Goal: Task Accomplishment & Management: Manage account settings

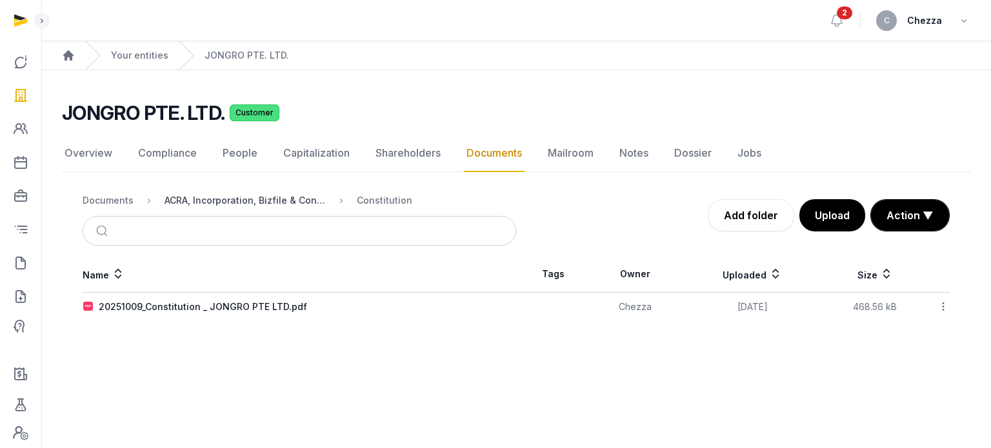
click at [201, 199] on div "ACRA, Incorporation, Bizfile & Constitution" at bounding box center [245, 200] width 161 height 13
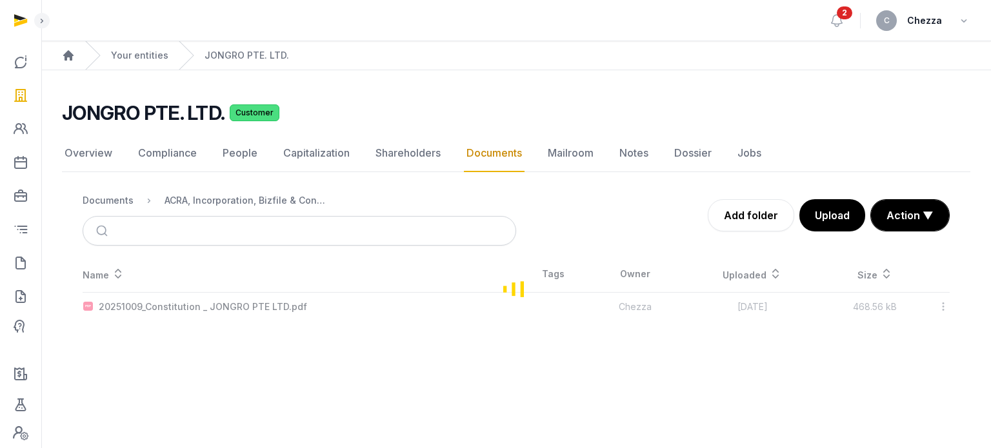
click at [459, 325] on main "JONGRO PTE. LTD. Customer Documents Overview Compliance People Capitalization S…" at bounding box center [516, 208] width 950 height 277
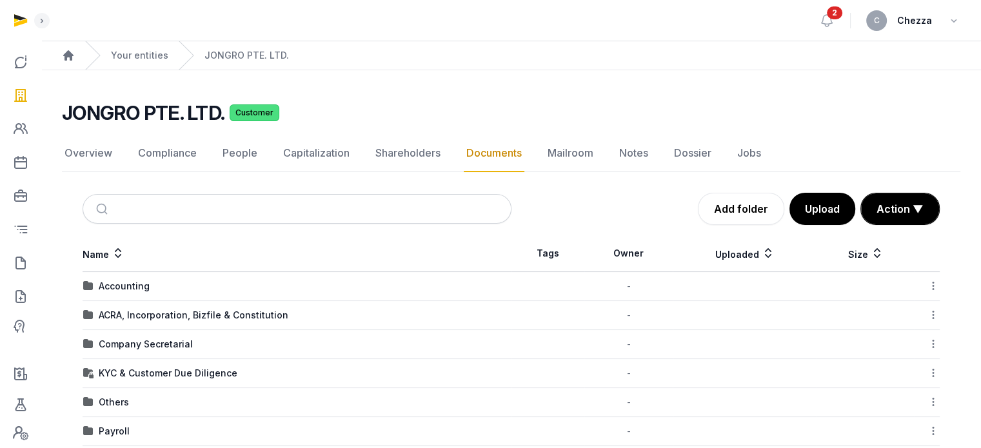
scroll to position [86, 0]
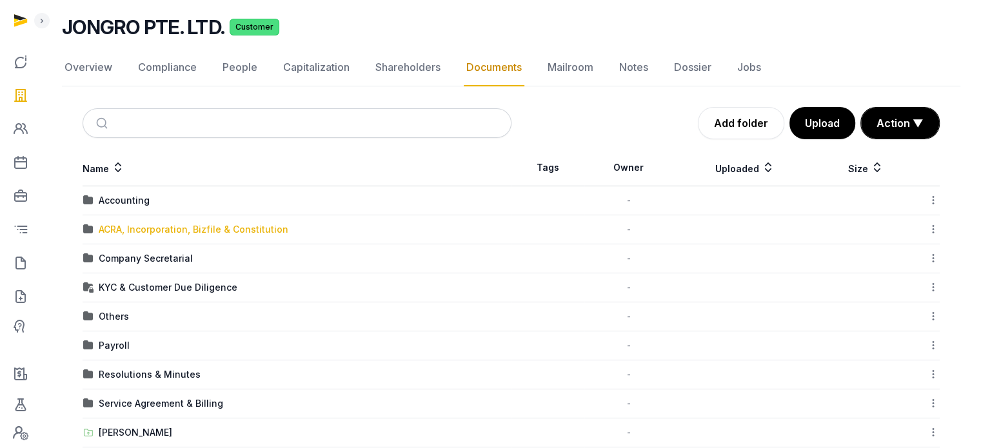
click at [179, 226] on div "ACRA, Incorporation, Bizfile & Constitution" at bounding box center [194, 229] width 190 height 13
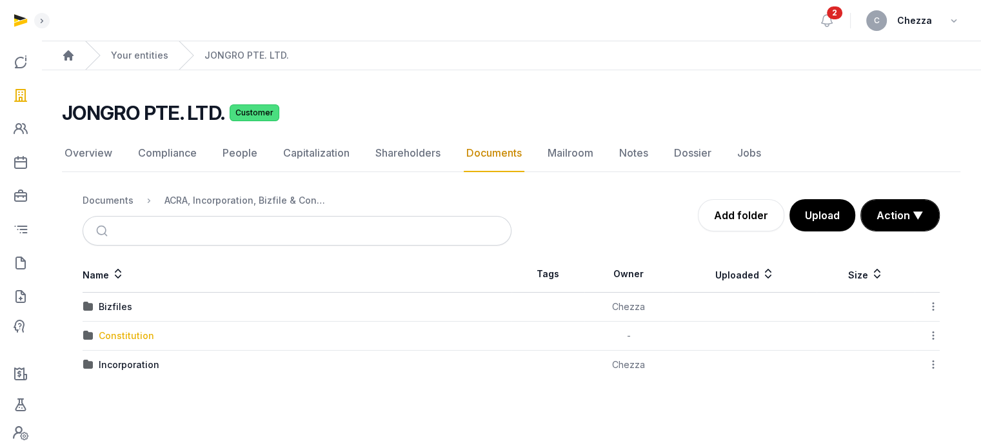
scroll to position [0, 0]
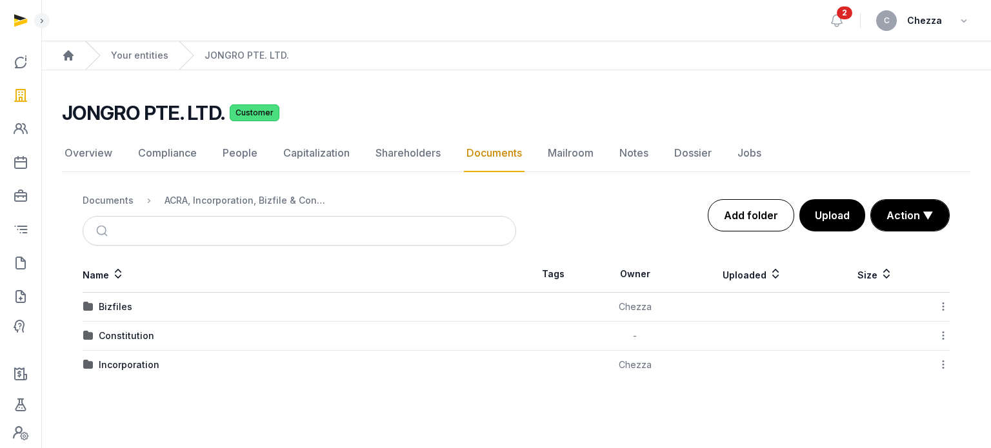
click at [752, 216] on link "Add folder" at bounding box center [751, 215] width 86 height 32
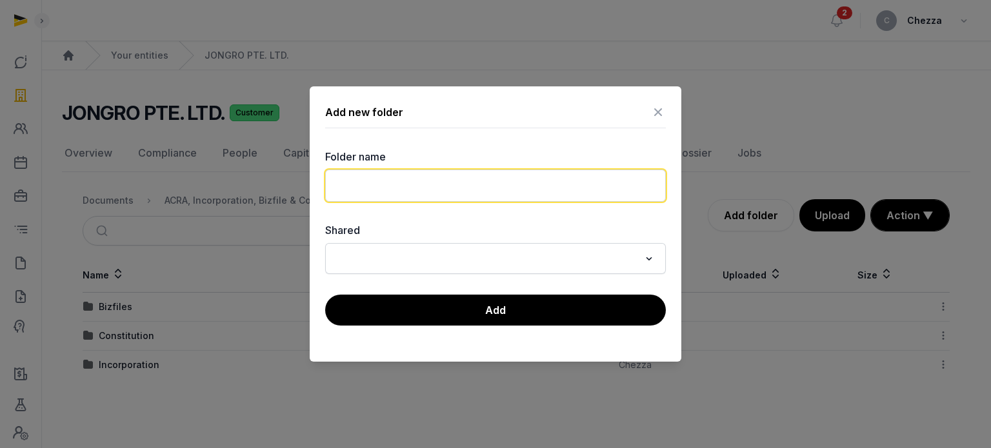
click at [374, 184] on input "text" at bounding box center [495, 186] width 341 height 32
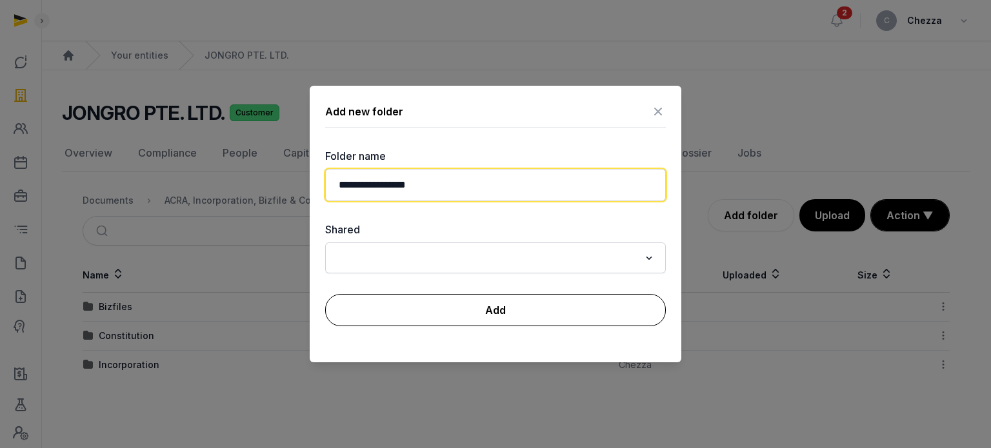
type input "**********"
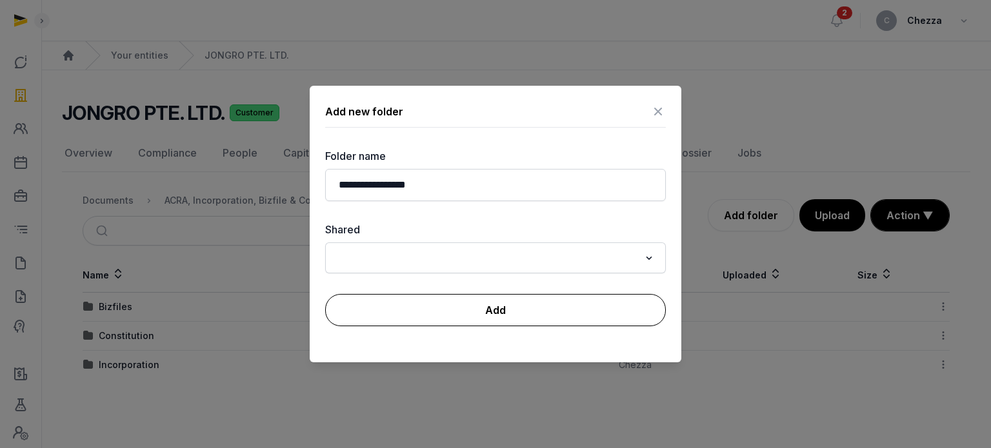
click at [499, 311] on button "Add" at bounding box center [495, 310] width 341 height 32
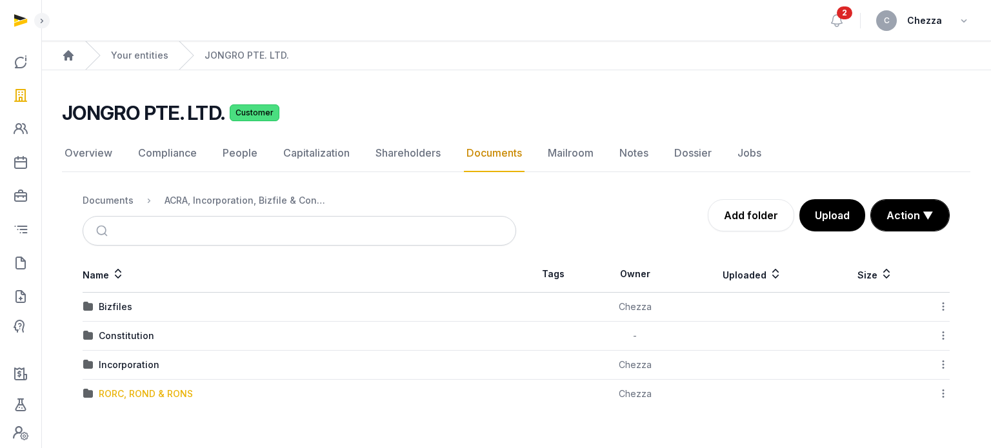
click at [139, 390] on div "RORC, ROND & RONS" at bounding box center [146, 394] width 94 height 13
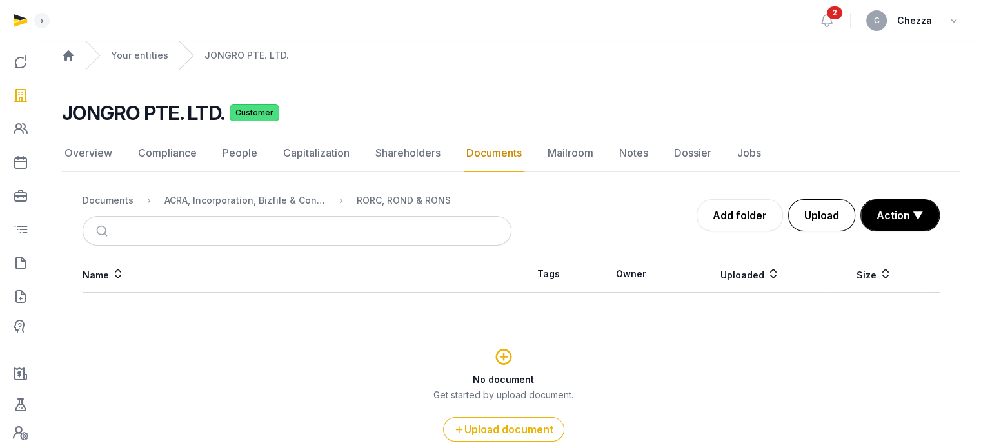
click at [823, 216] on button "Upload" at bounding box center [822, 215] width 67 height 32
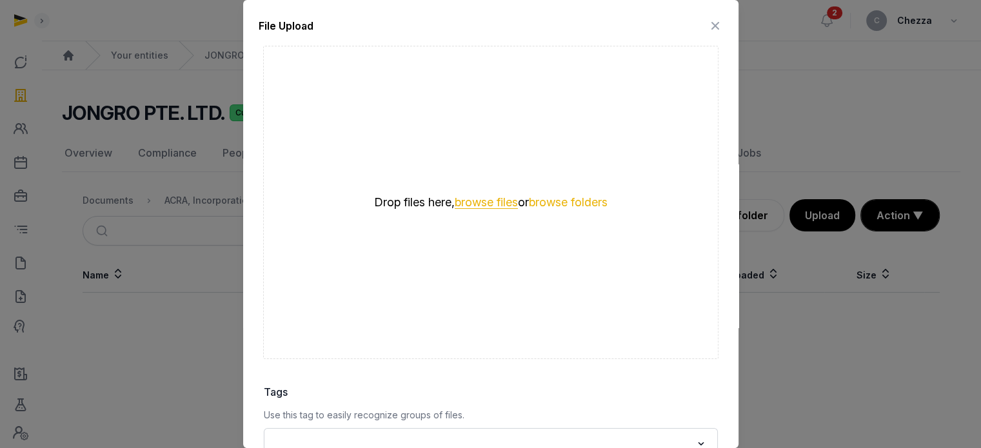
click at [465, 205] on button "browse files" at bounding box center [486, 203] width 63 height 12
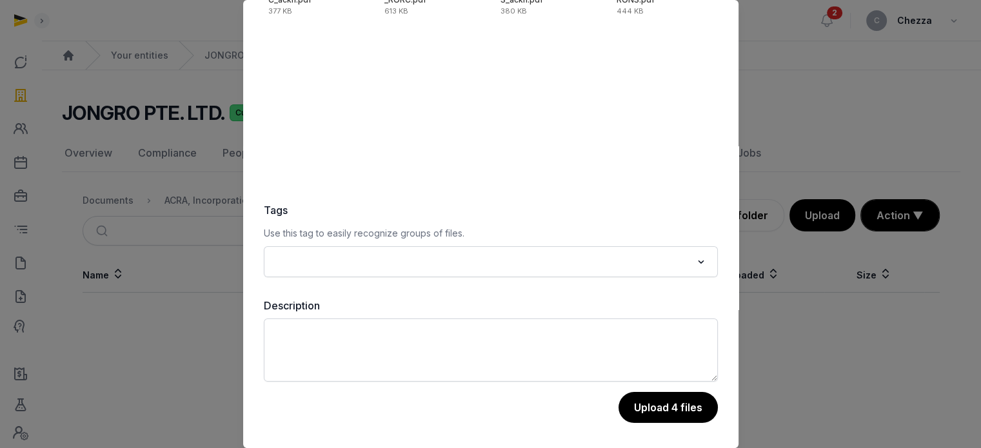
scroll to position [70, 0]
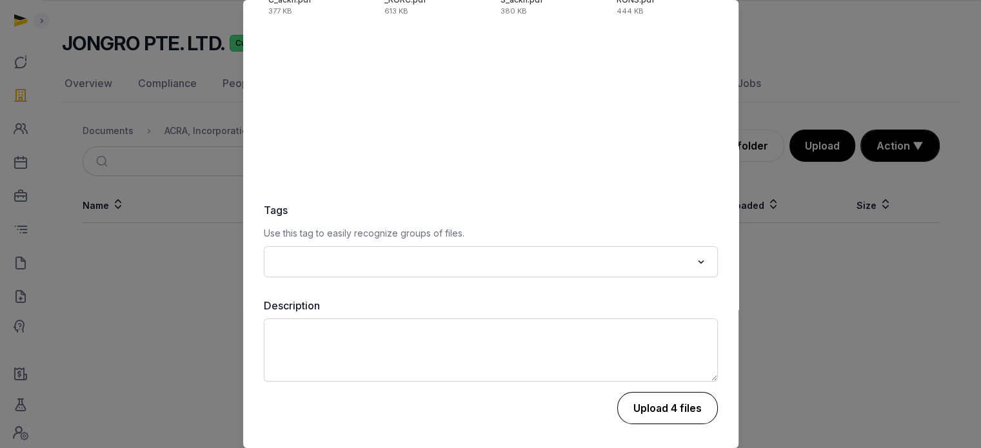
click at [656, 407] on button "Upload 4 files" at bounding box center [668, 408] width 101 height 32
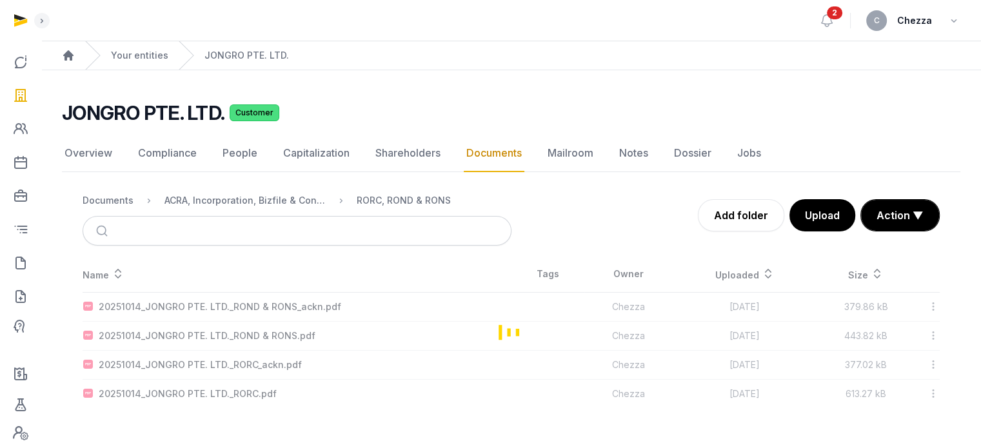
scroll to position [0, 0]
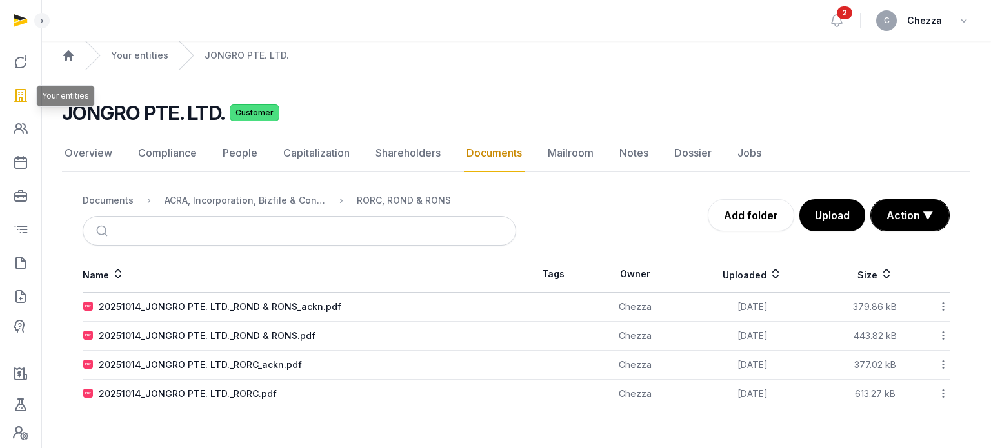
click at [15, 96] on icon at bounding box center [20, 95] width 15 height 21
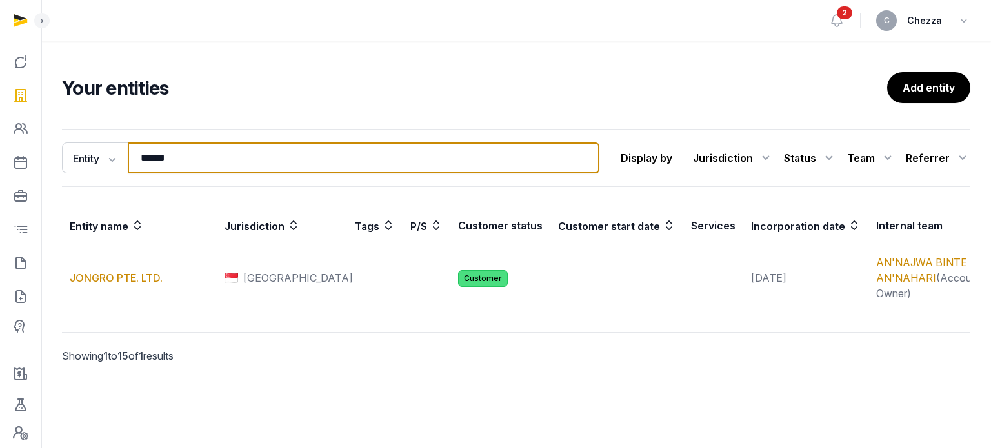
click at [285, 162] on input "******" at bounding box center [364, 158] width 472 height 31
type input "******"
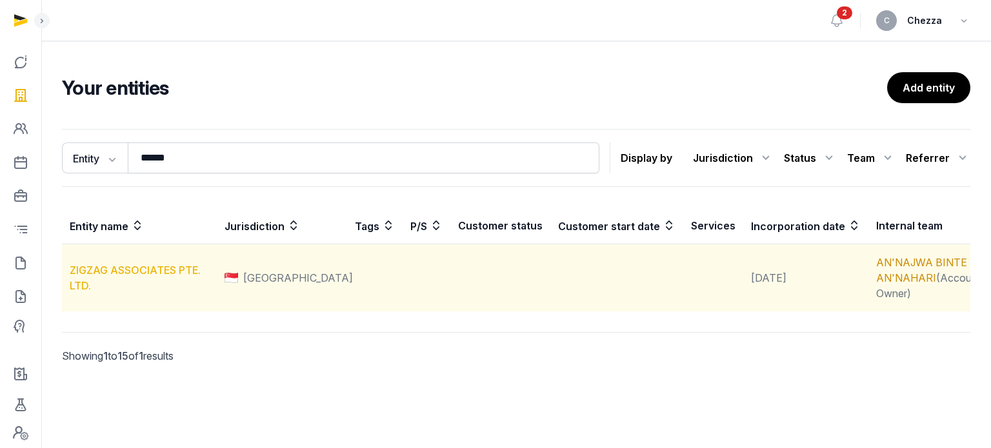
click at [115, 266] on link "ZIGZAG ASSOCIATES PTE. LTD." at bounding box center [135, 278] width 131 height 28
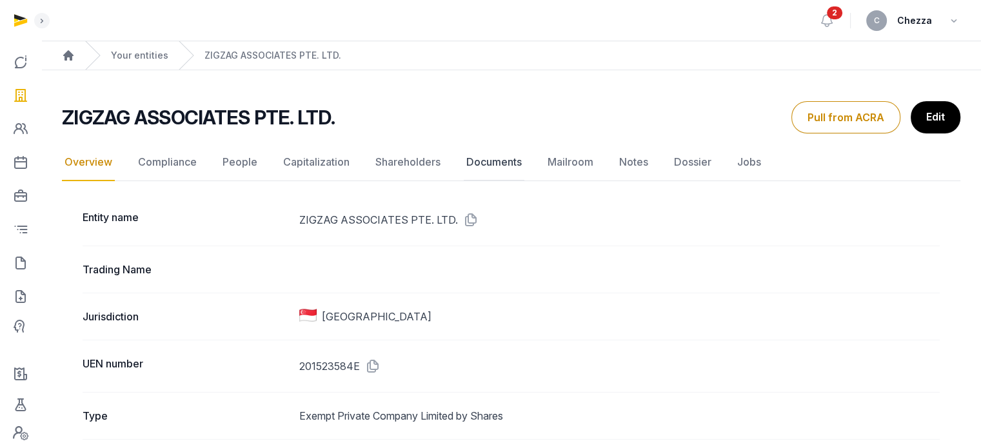
click at [488, 158] on link "Documents" at bounding box center [494, 162] width 61 height 37
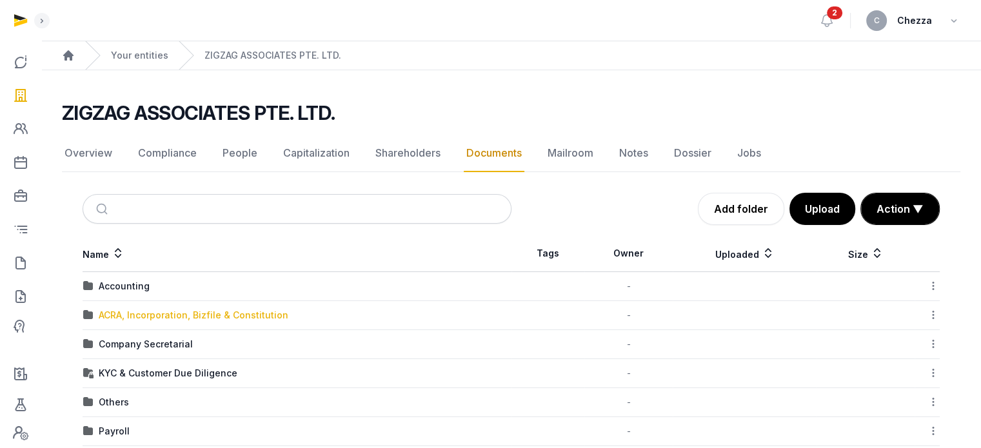
click at [145, 315] on div "ACRA, Incorporation, Bizfile & Constitution" at bounding box center [194, 315] width 190 height 13
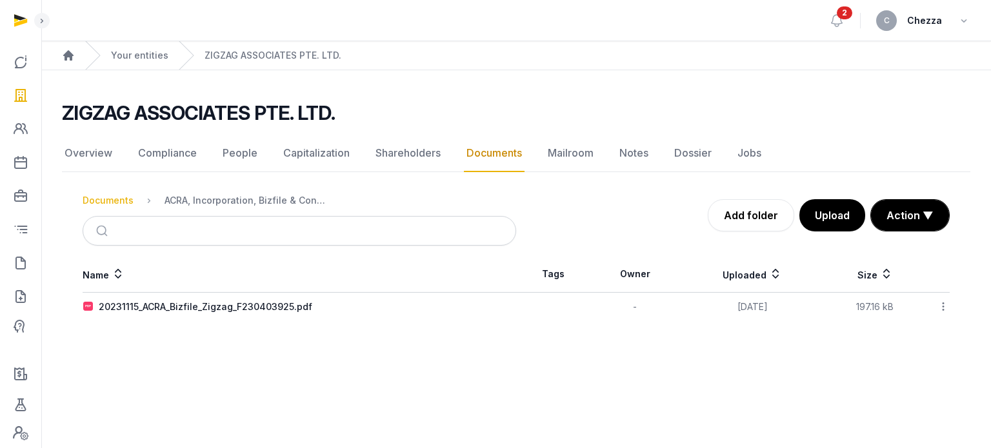
click at [103, 200] on div "Documents" at bounding box center [108, 200] width 51 height 13
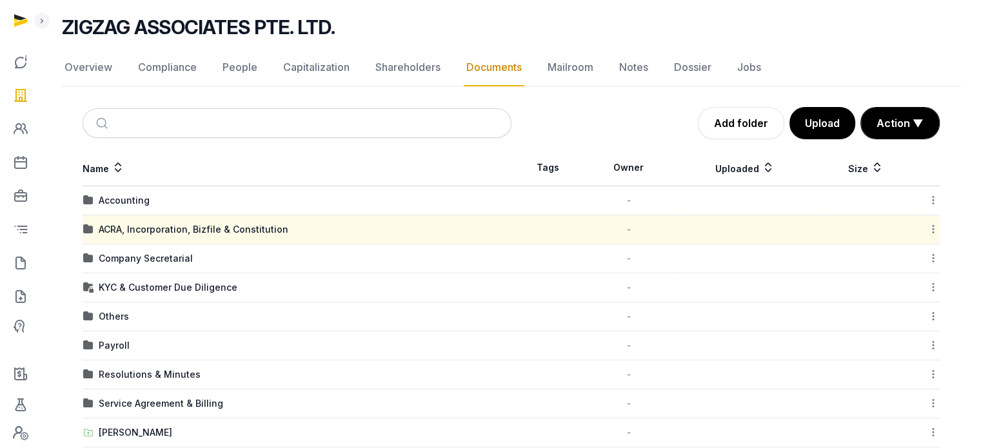
scroll to position [129, 0]
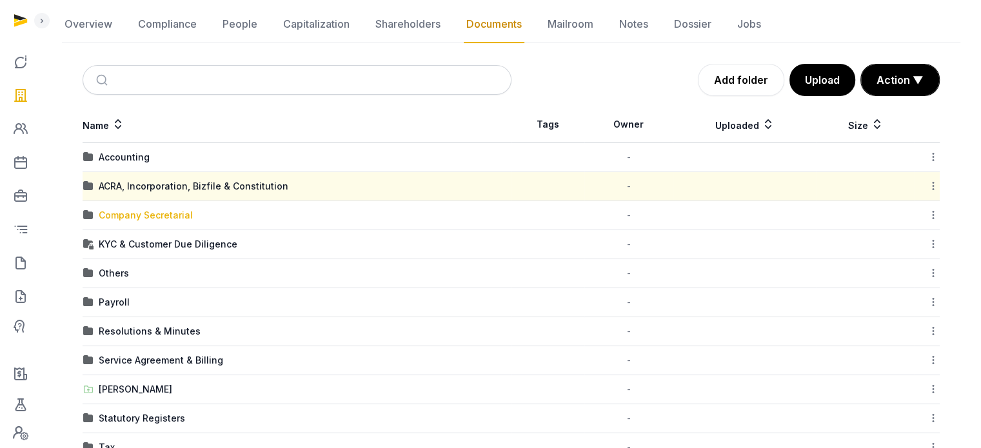
click at [126, 218] on div "Company Secretarial" at bounding box center [146, 215] width 94 height 13
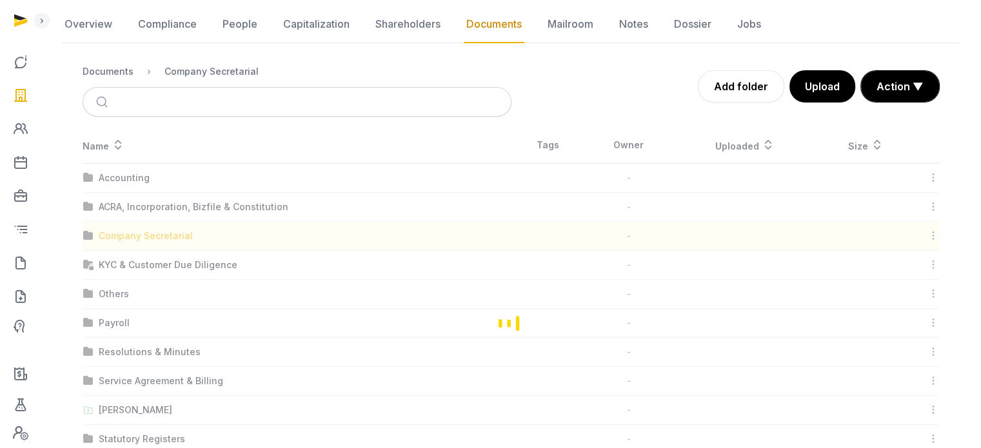
scroll to position [0, 0]
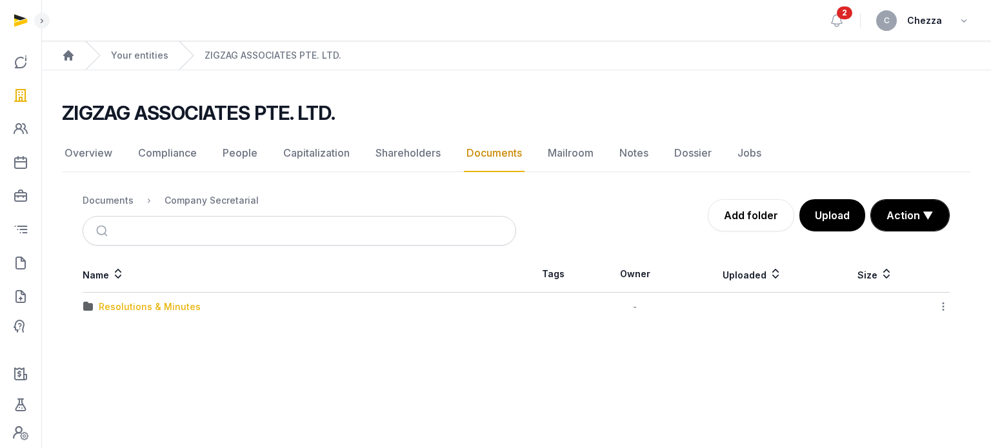
click at [154, 308] on div "Resolutions & Minutes" at bounding box center [150, 307] width 102 height 13
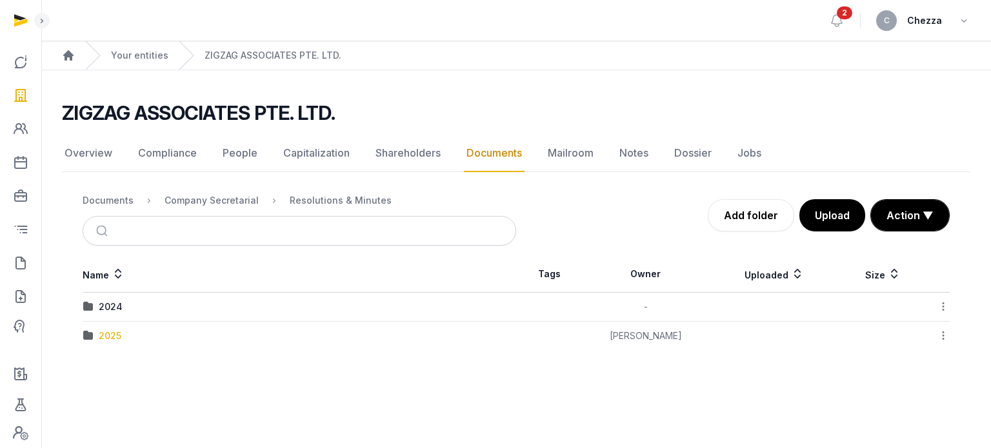
click at [109, 335] on div "2025" at bounding box center [110, 336] width 23 height 13
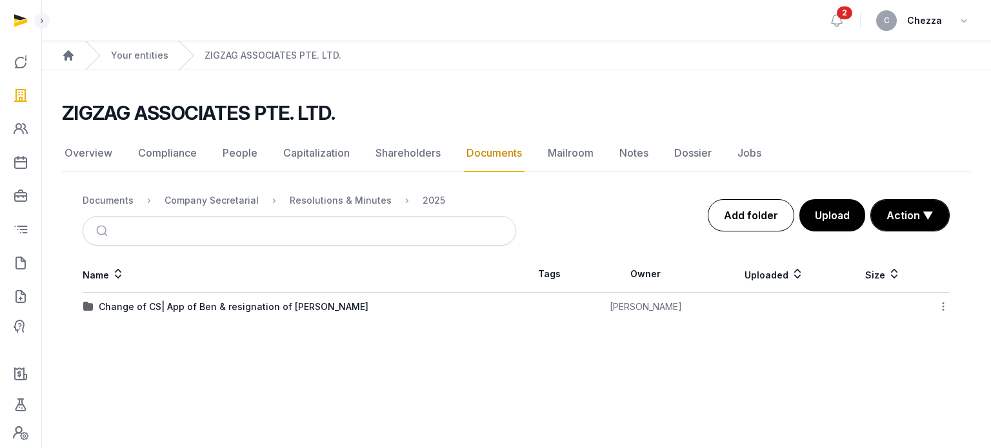
click at [743, 213] on link "Add folder" at bounding box center [751, 215] width 86 height 32
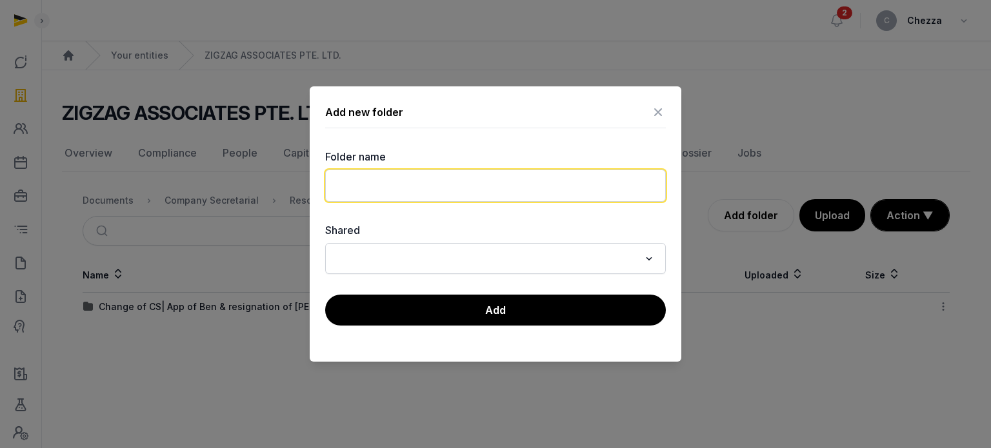
click at [467, 177] on input "text" at bounding box center [495, 186] width 341 height 32
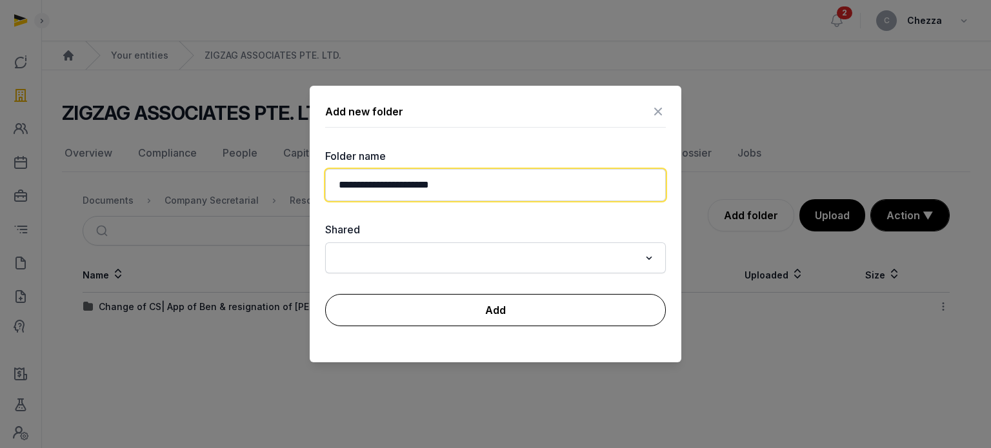
type input "**********"
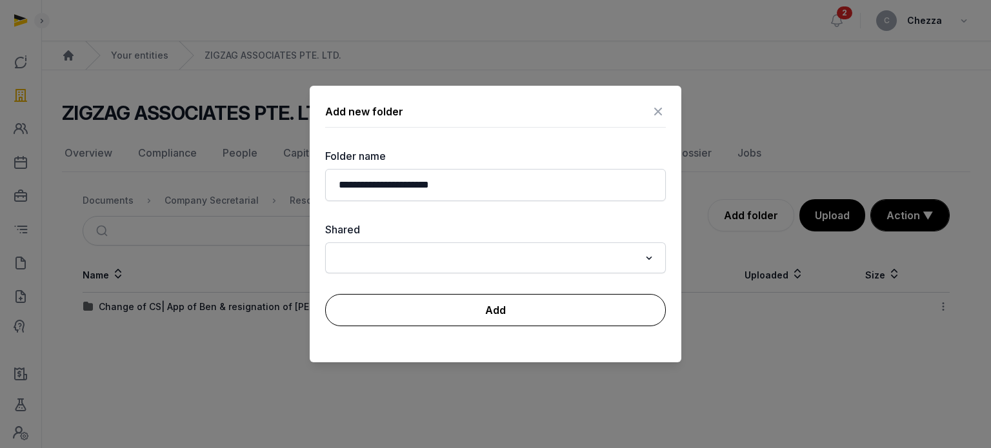
click at [527, 307] on button "Add" at bounding box center [495, 310] width 341 height 32
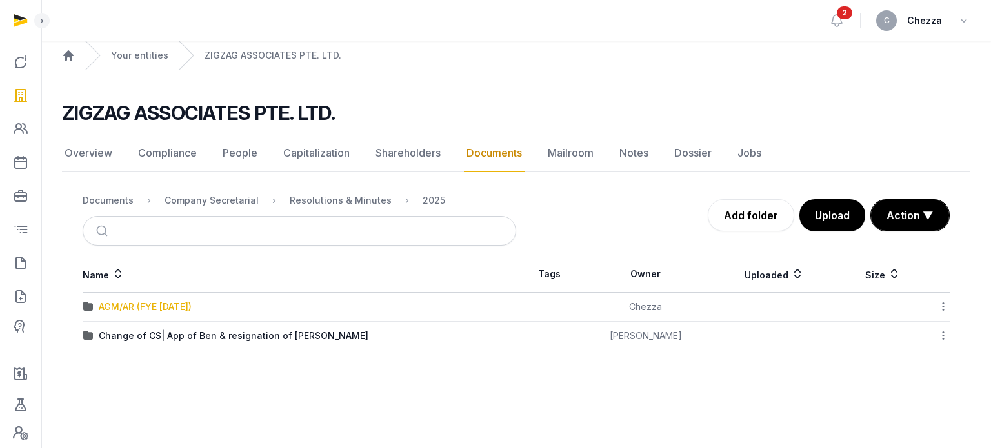
click at [166, 303] on div "AGM/AR (FYE [DATE])" at bounding box center [145, 307] width 93 height 13
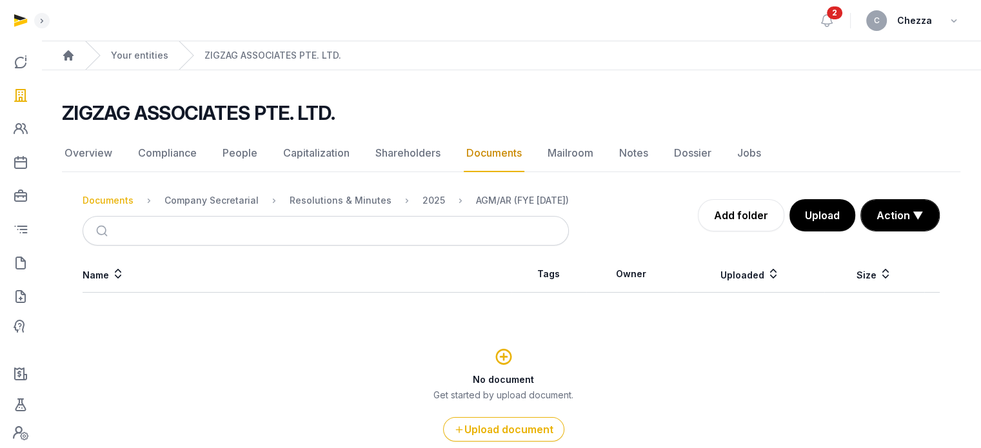
click at [94, 201] on div "Documents" at bounding box center [108, 200] width 51 height 13
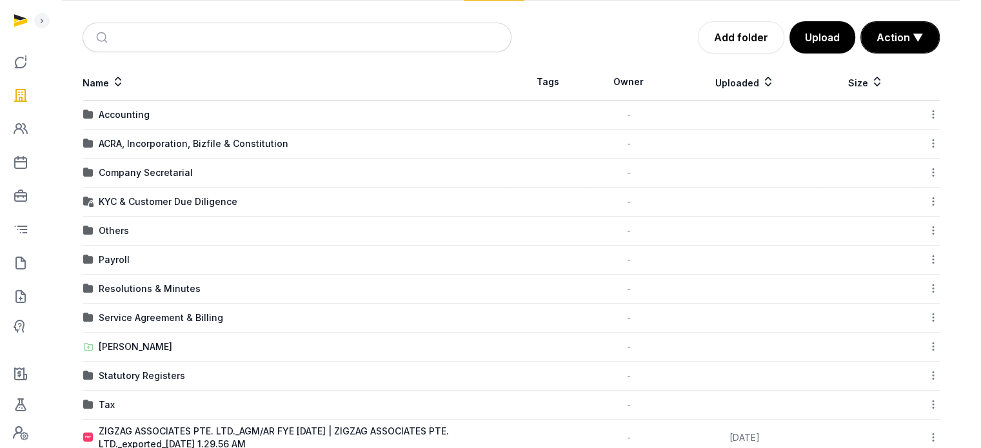
scroll to position [203, 0]
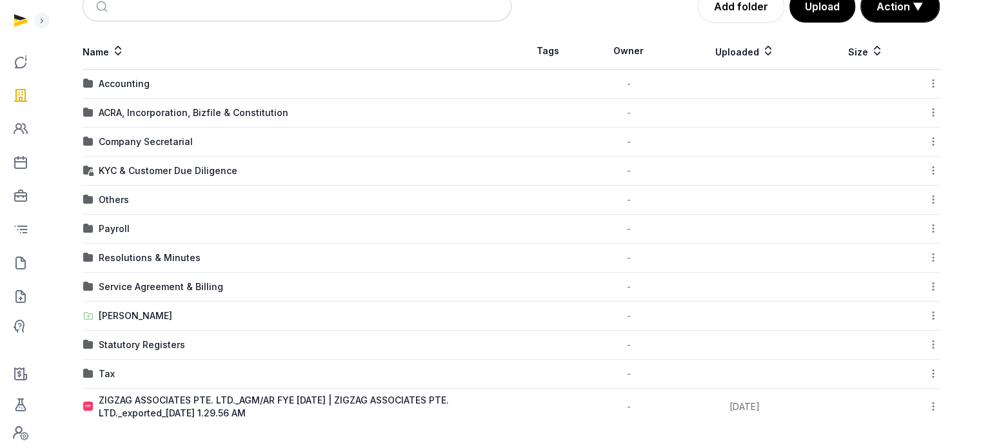
click at [933, 403] on icon at bounding box center [934, 407] width 12 height 14
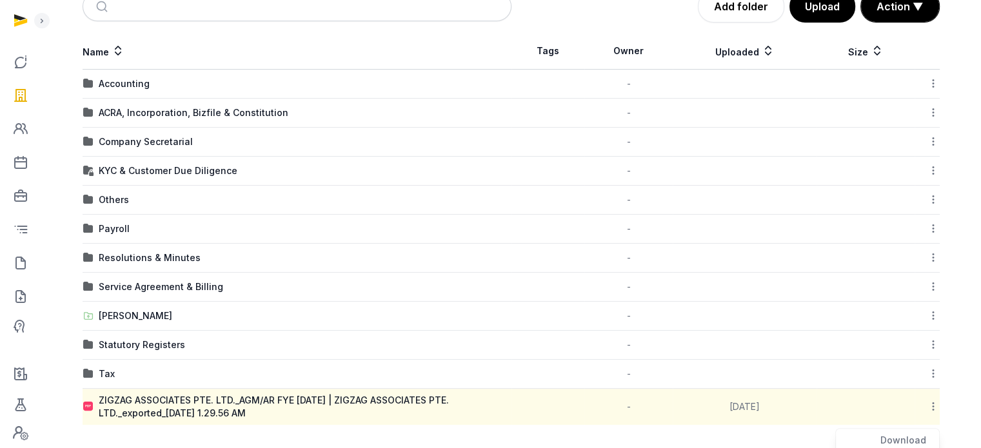
scroll to position [343, 0]
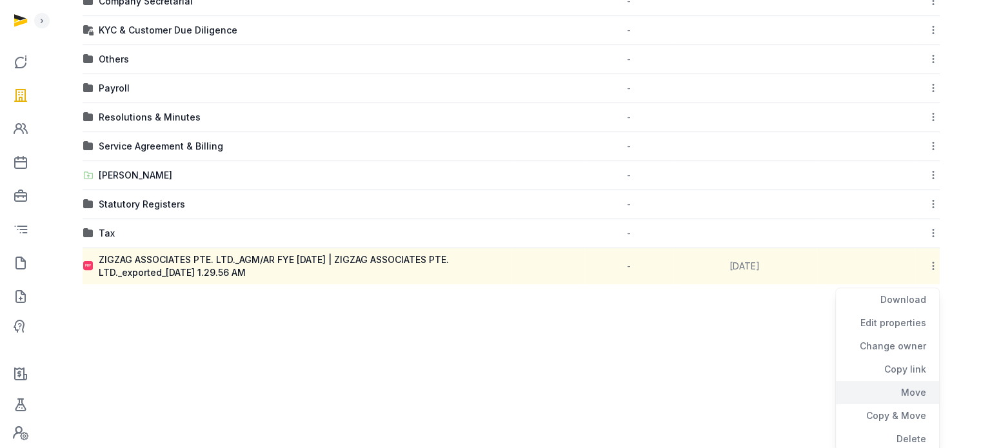
click at [912, 390] on div "Move" at bounding box center [887, 392] width 103 height 23
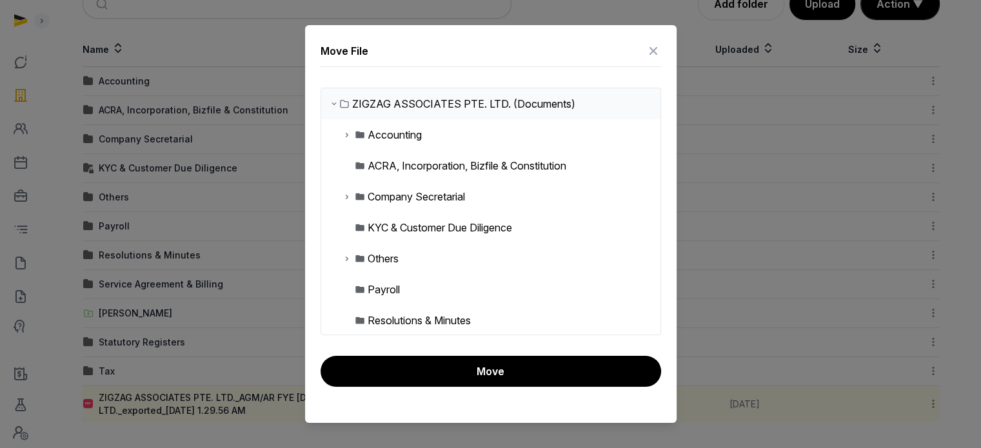
scroll to position [203, 0]
click at [346, 194] on icon at bounding box center [347, 196] width 10 height 15
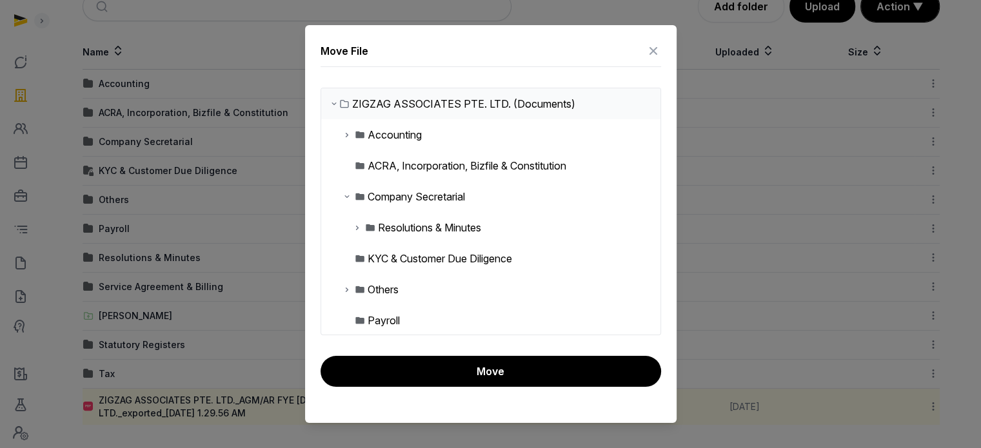
click at [357, 226] on icon at bounding box center [357, 227] width 10 height 15
click at [366, 287] on icon at bounding box center [368, 289] width 10 height 15
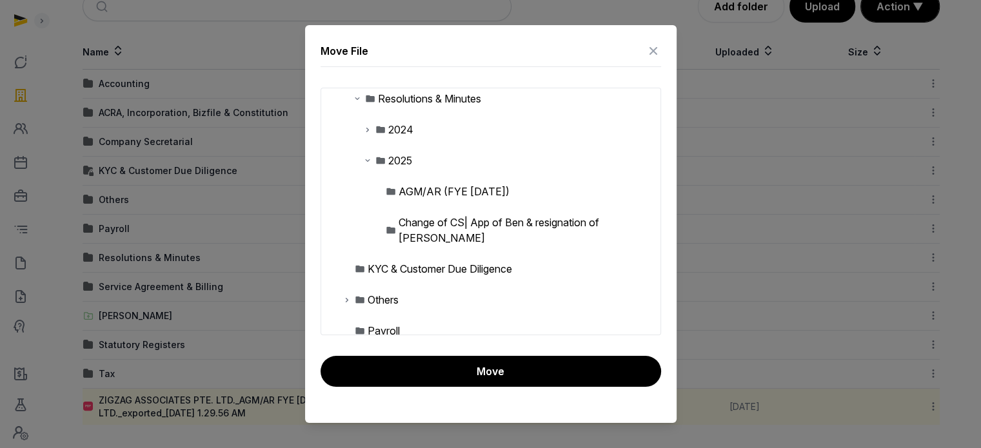
click at [452, 194] on div "AGM/AR (FYE [DATE])" at bounding box center [454, 191] width 111 height 15
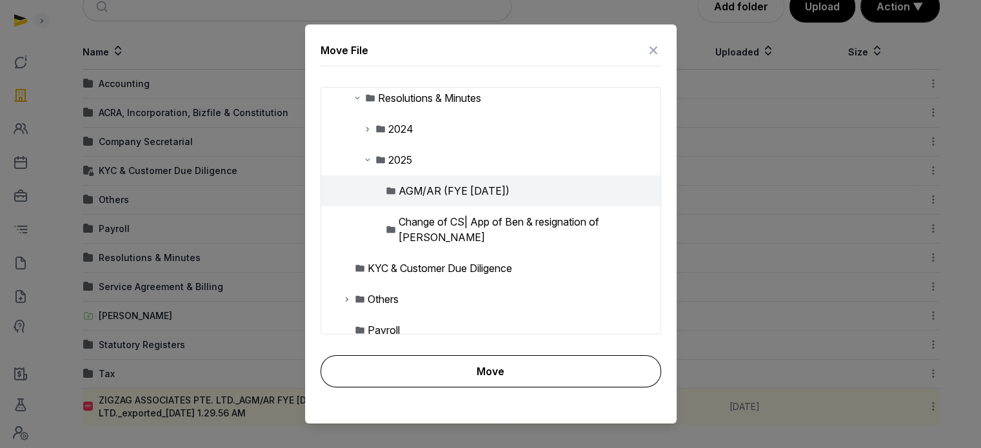
click at [499, 371] on button "Move" at bounding box center [491, 372] width 341 height 32
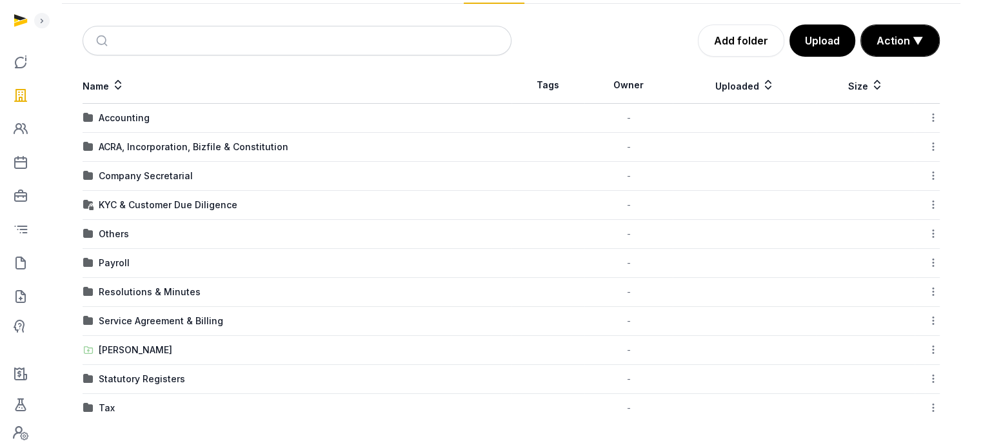
scroll to position [166, 0]
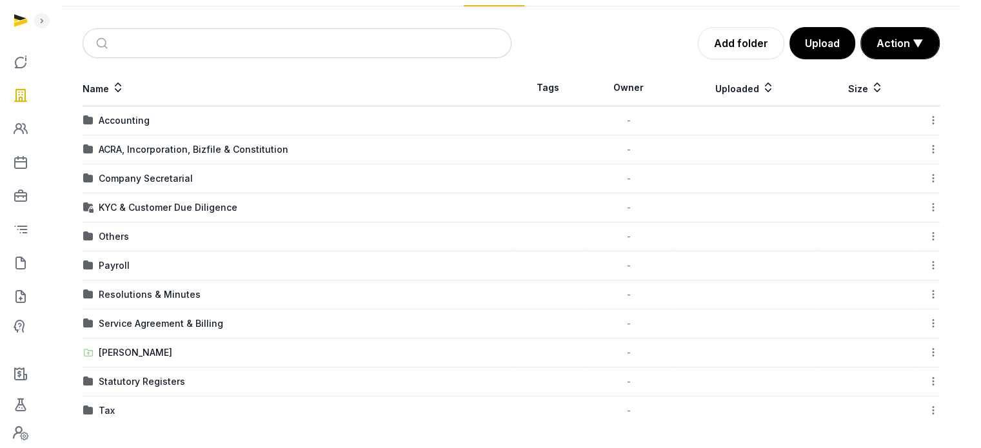
click at [153, 140] on td "ACRA, Incorporation, Bizfile & Constitution" at bounding box center [297, 150] width 429 height 29
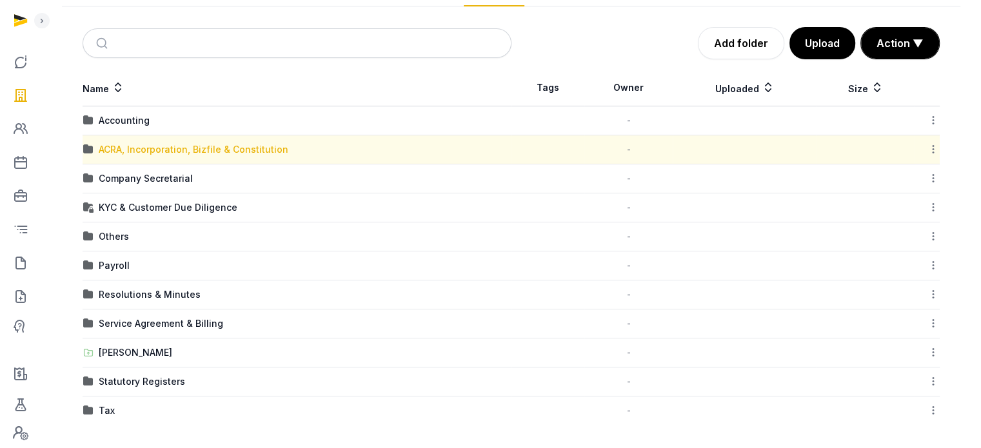
click at [146, 149] on div "ACRA, Incorporation, Bizfile & Constitution" at bounding box center [194, 149] width 190 height 13
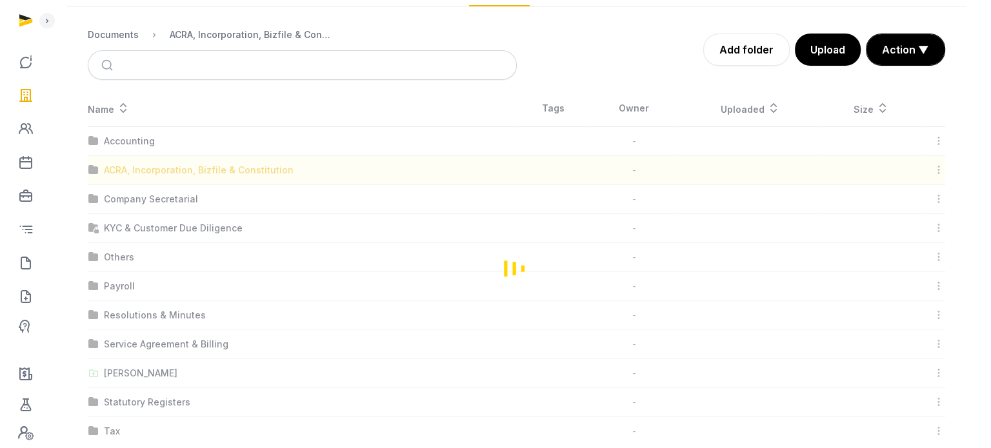
scroll to position [0, 0]
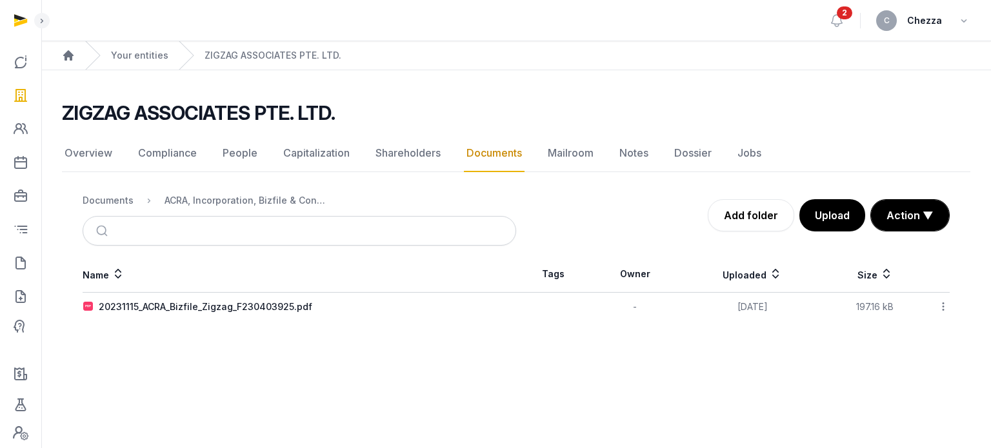
click at [796, 220] on div "Add folder Upload Action ▼ Start select Move Delete" at bounding box center [733, 215] width 434 height 32
click at [831, 220] on button "Upload" at bounding box center [831, 215] width 67 height 32
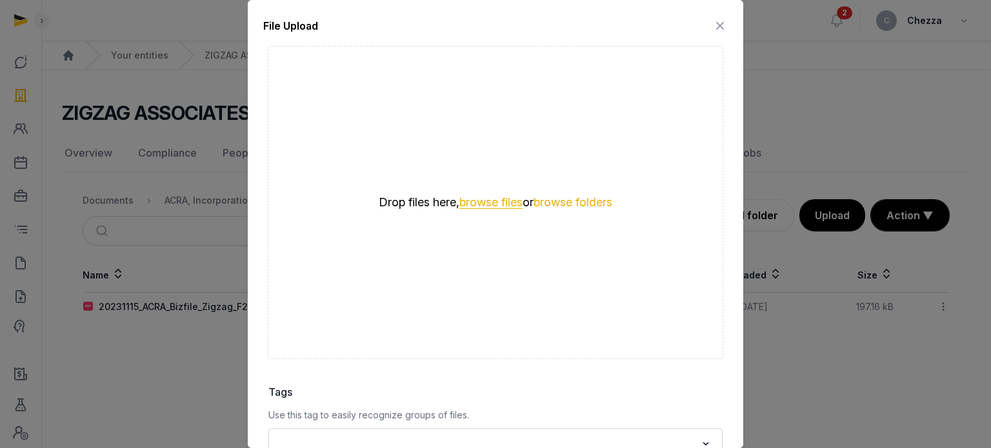
click at [499, 203] on button "browse files" at bounding box center [490, 203] width 63 height 12
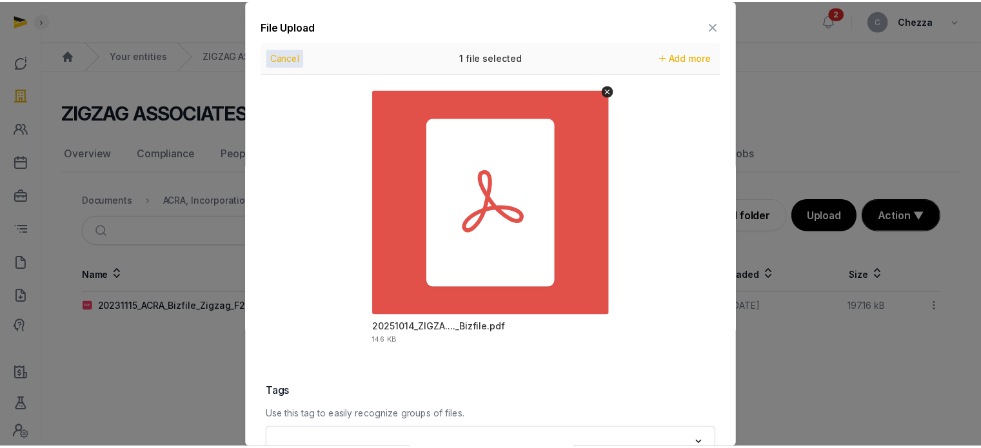
scroll to position [182, 0]
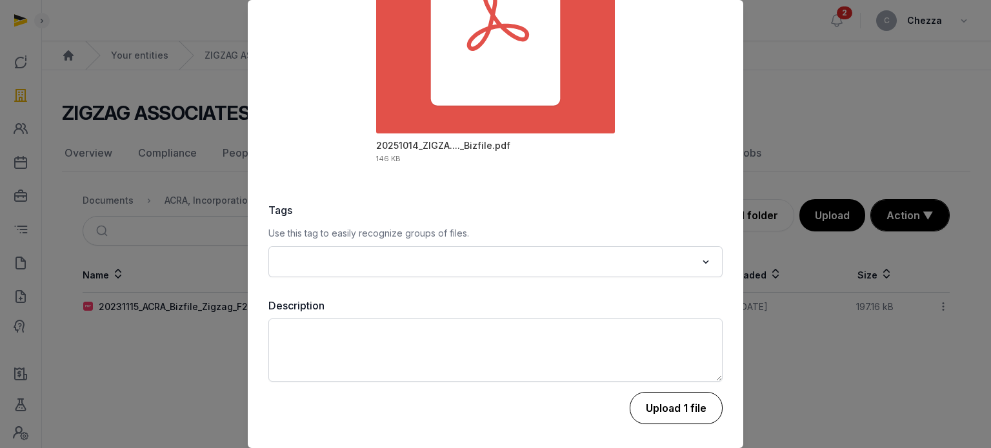
click at [637, 407] on button "Upload 1 file" at bounding box center [676, 408] width 93 height 32
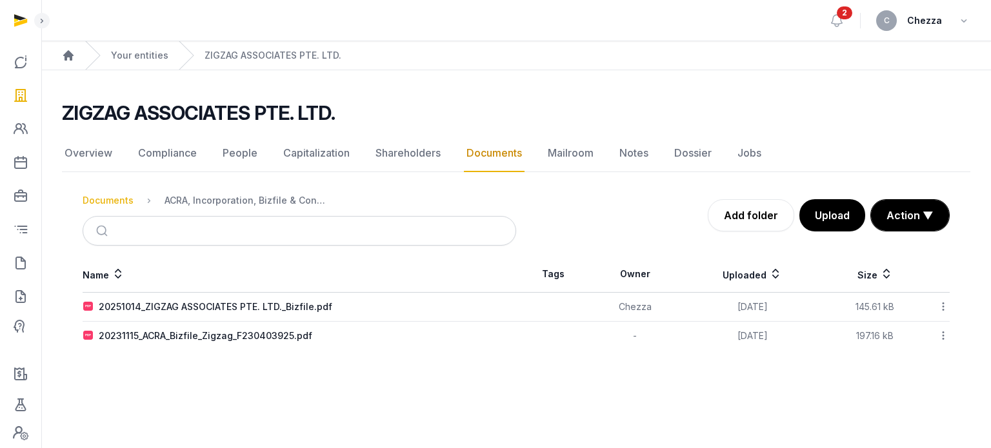
click at [115, 199] on div "Documents" at bounding box center [108, 200] width 51 height 13
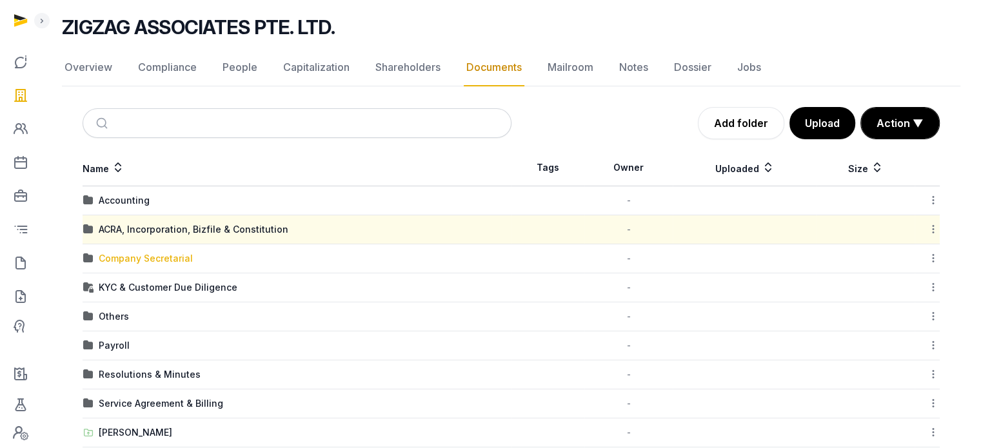
scroll to position [166, 0]
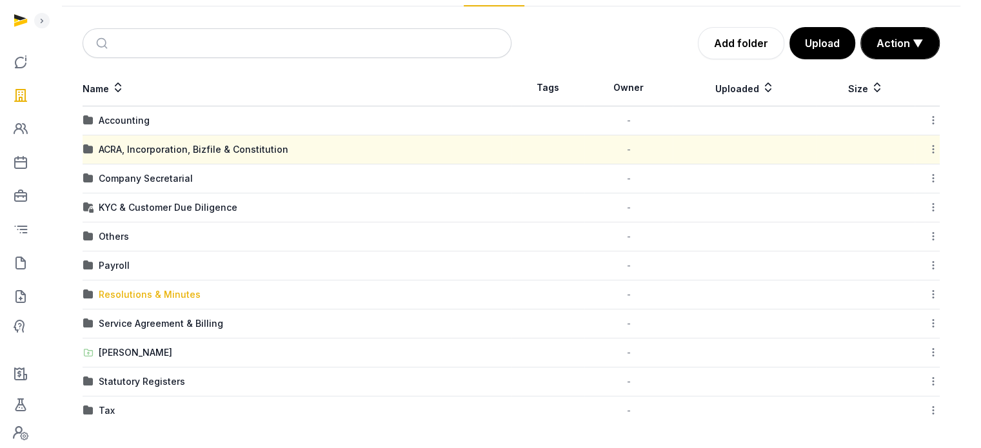
click at [113, 288] on div "Resolutions & Minutes" at bounding box center [150, 294] width 102 height 13
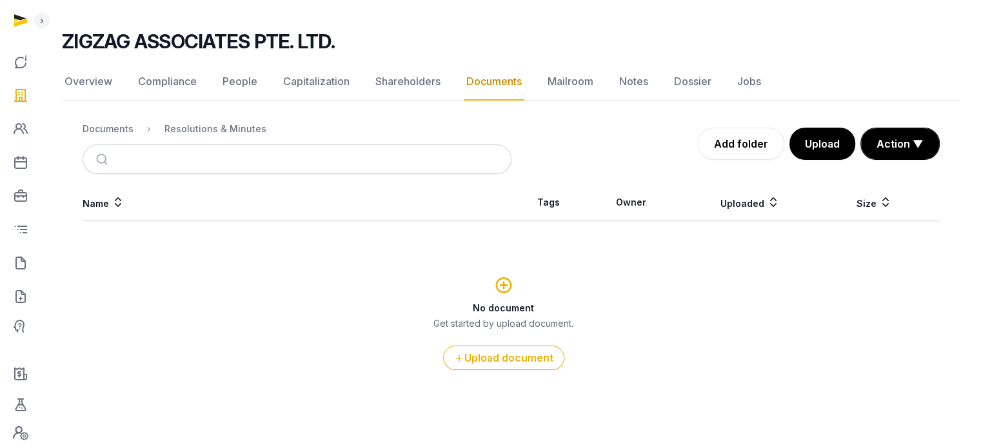
scroll to position [70, 0]
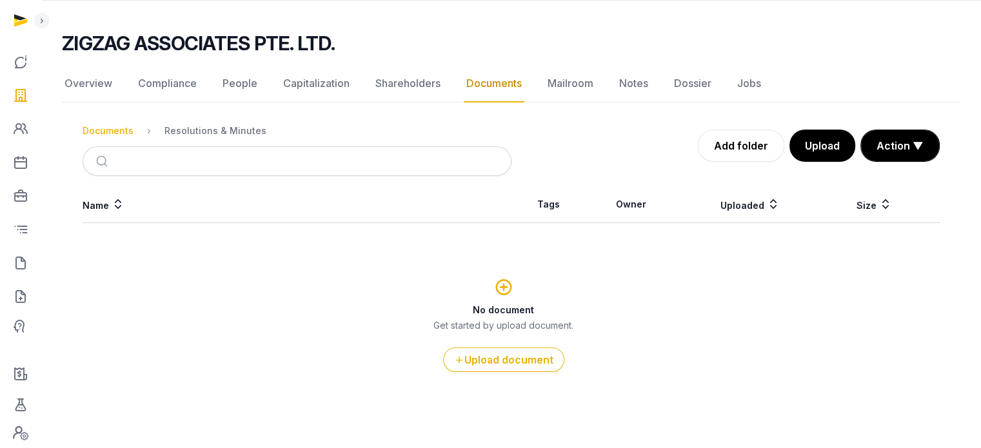
click at [124, 127] on div "Documents" at bounding box center [108, 131] width 51 height 13
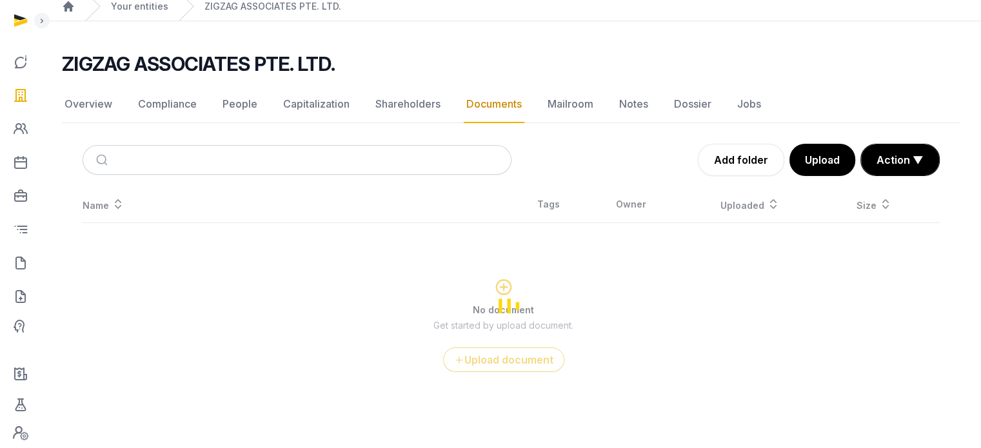
scroll to position [166, 0]
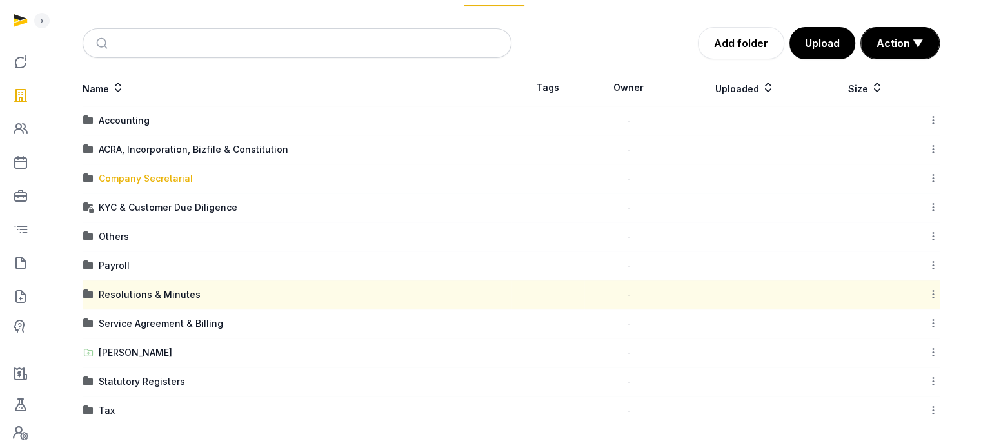
click at [139, 173] on div "Company Secretarial" at bounding box center [146, 178] width 94 height 13
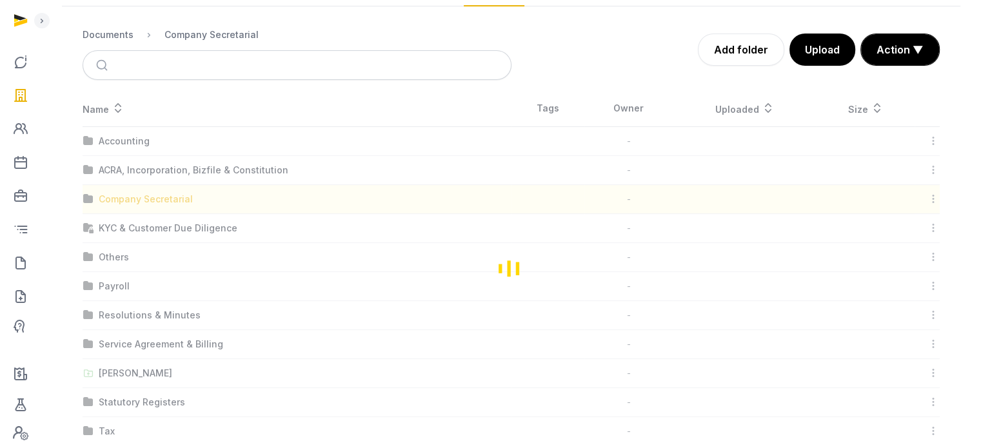
scroll to position [0, 0]
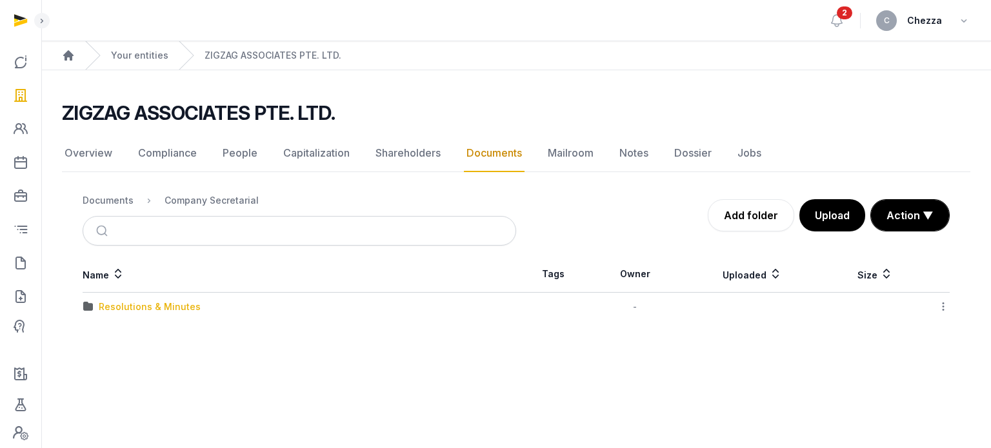
click at [146, 308] on div "Resolutions & Minutes" at bounding box center [150, 307] width 102 height 13
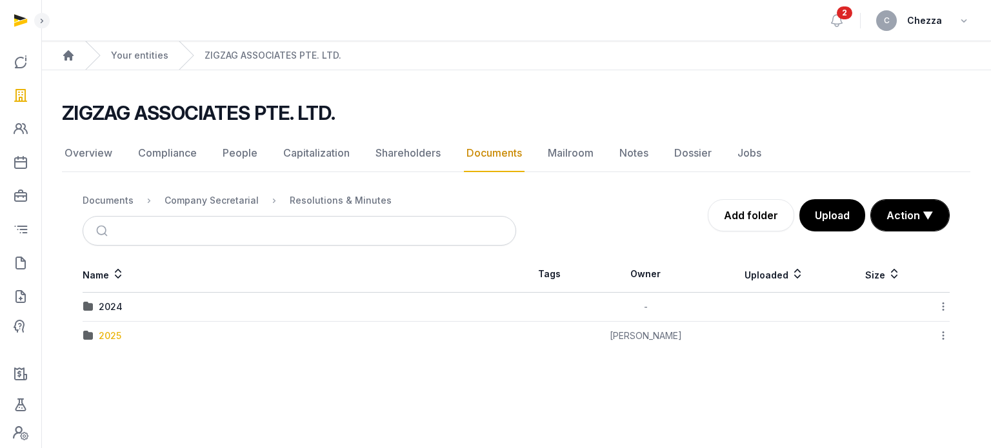
click at [119, 332] on div "2025" at bounding box center [110, 336] width 23 height 13
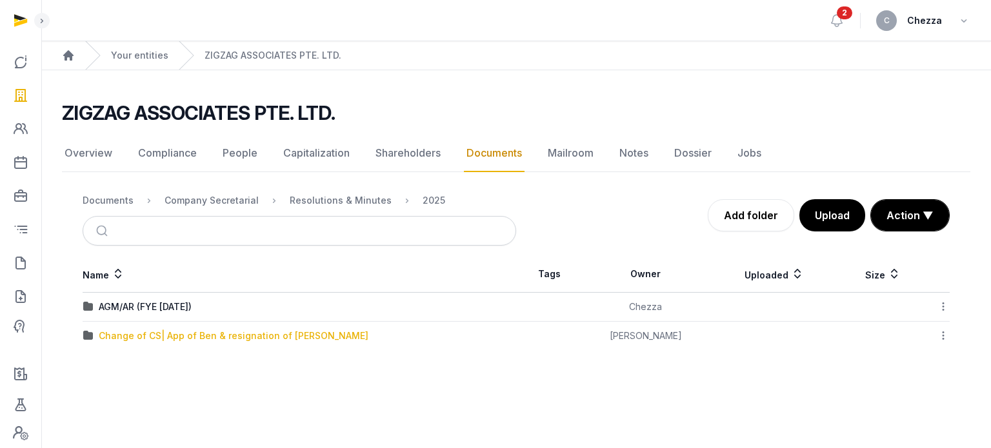
click at [119, 332] on div "Change of CS| App of Ben & resignation of [PERSON_NAME]" at bounding box center [234, 336] width 270 height 13
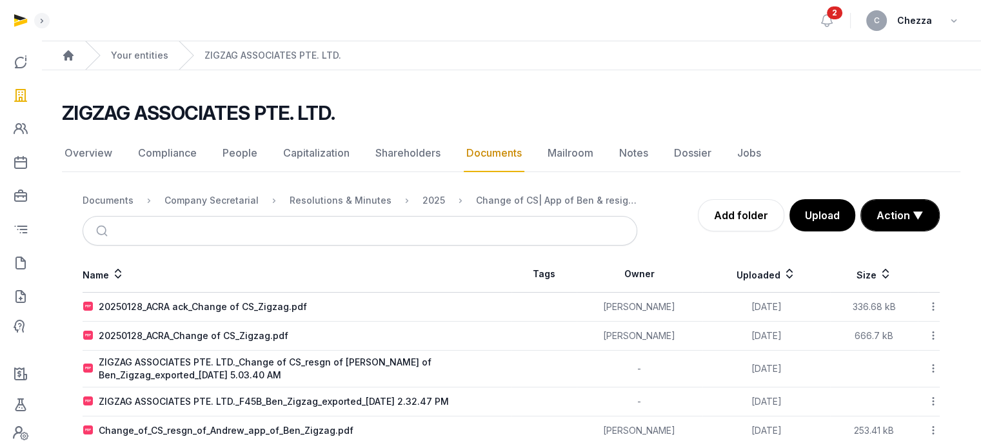
scroll to position [21, 0]
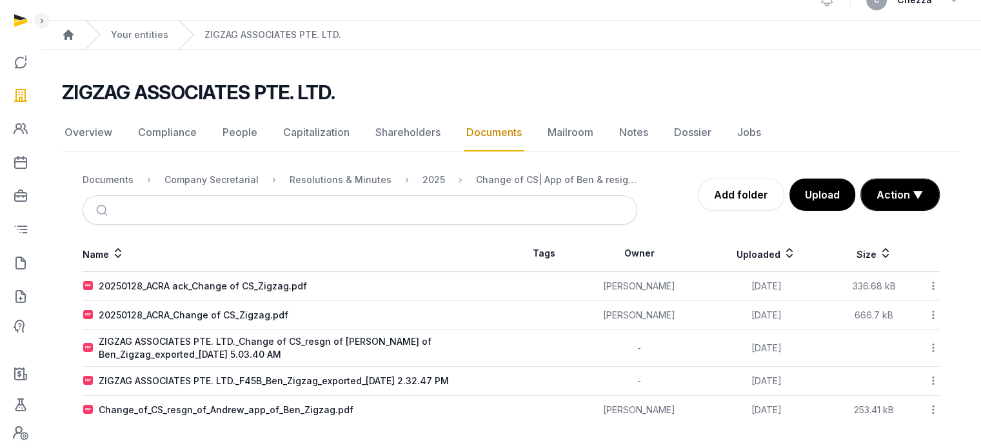
click at [420, 172] on div "2025" at bounding box center [423, 179] width 43 height 15
click at [423, 180] on div "2025" at bounding box center [434, 180] width 23 height 13
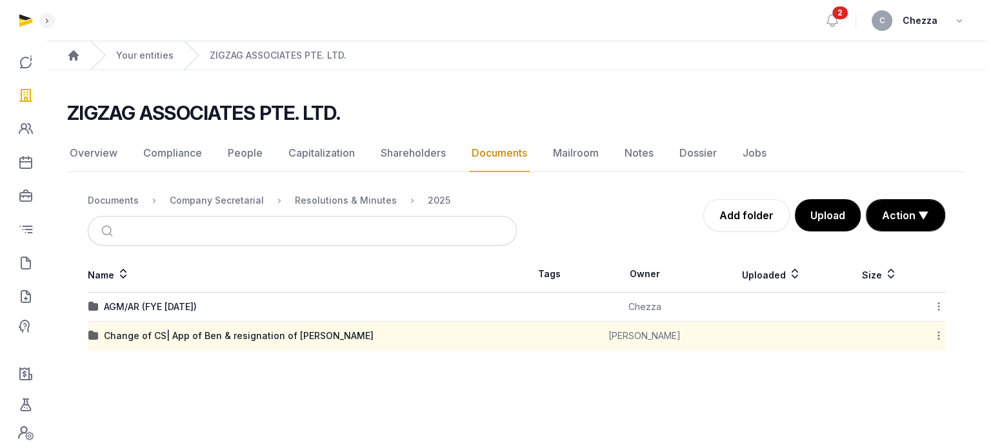
scroll to position [0, 0]
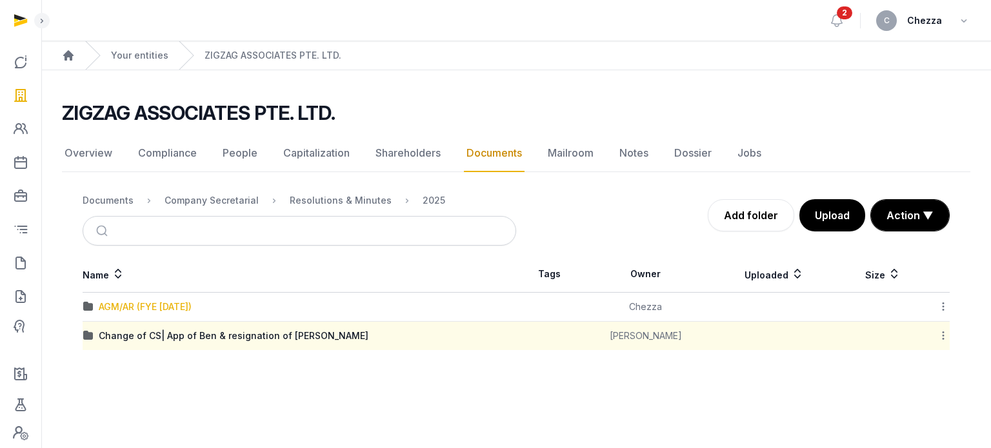
click at [125, 306] on div "AGM/AR (FYE [DATE])" at bounding box center [145, 307] width 93 height 13
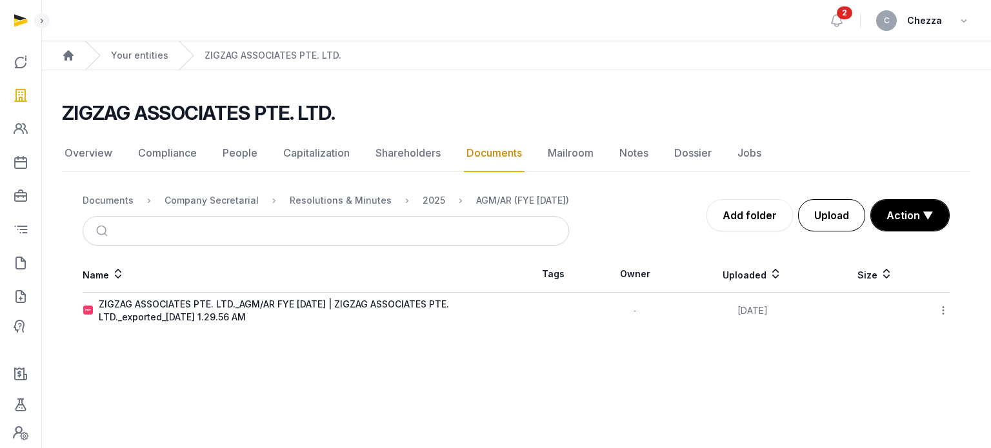
click at [856, 219] on button "Upload" at bounding box center [831, 215] width 67 height 32
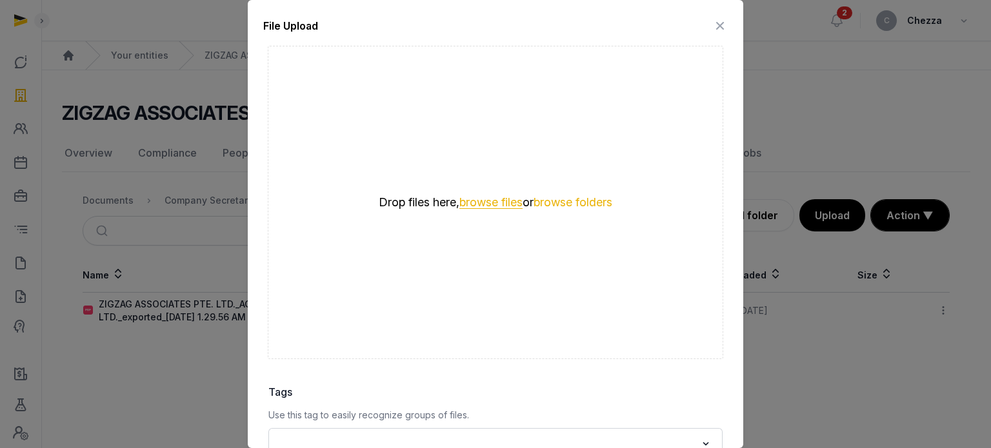
click at [492, 199] on button "browse files" at bounding box center [490, 203] width 63 height 12
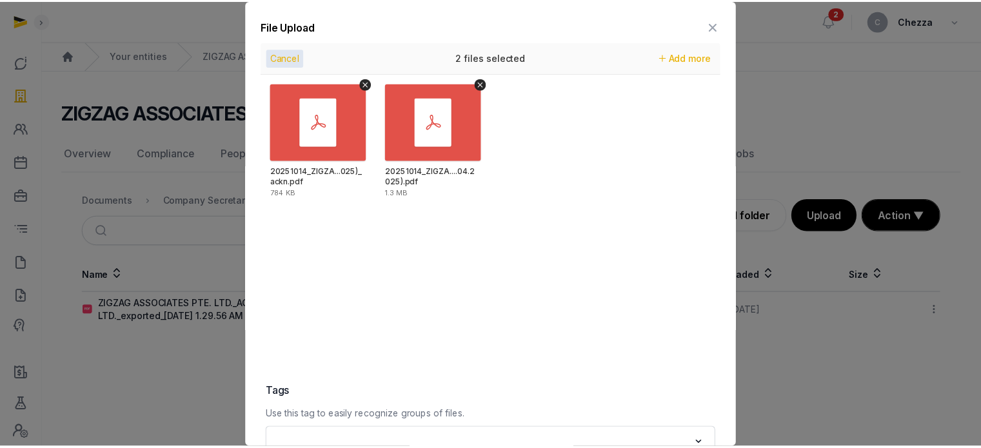
scroll to position [182, 0]
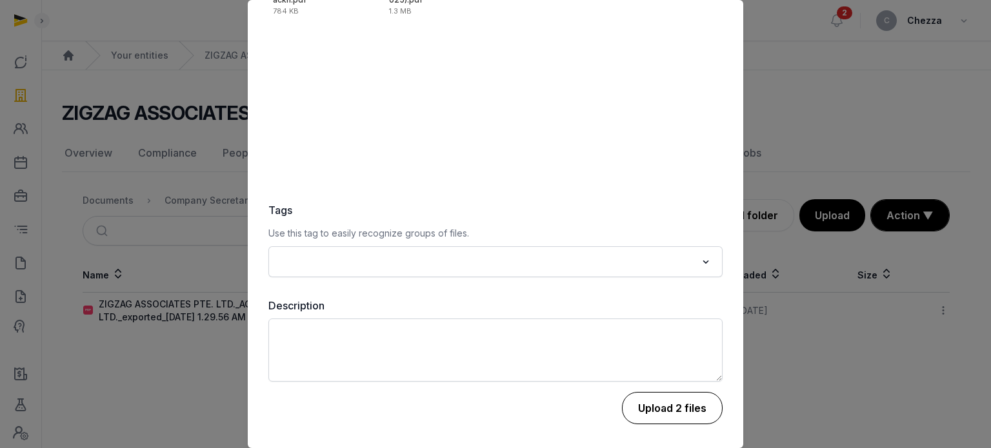
click at [667, 405] on button "Upload 2 files" at bounding box center [672, 408] width 101 height 32
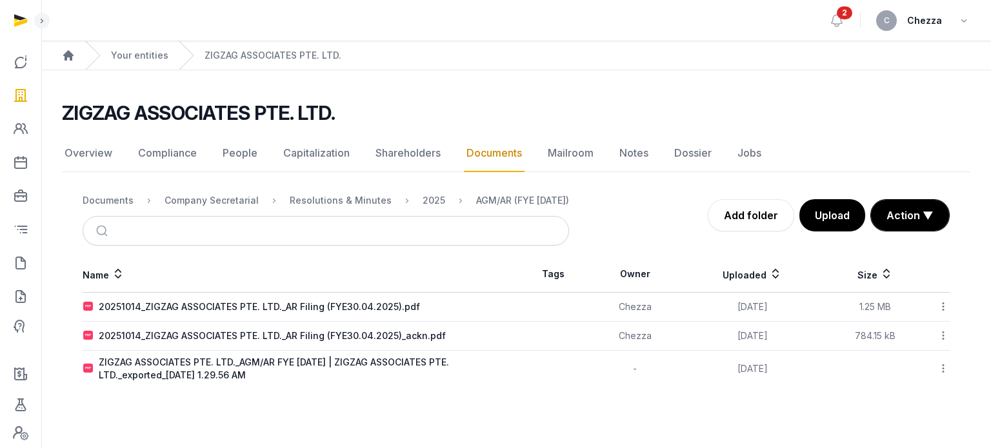
click at [944, 368] on icon at bounding box center [944, 369] width 12 height 14
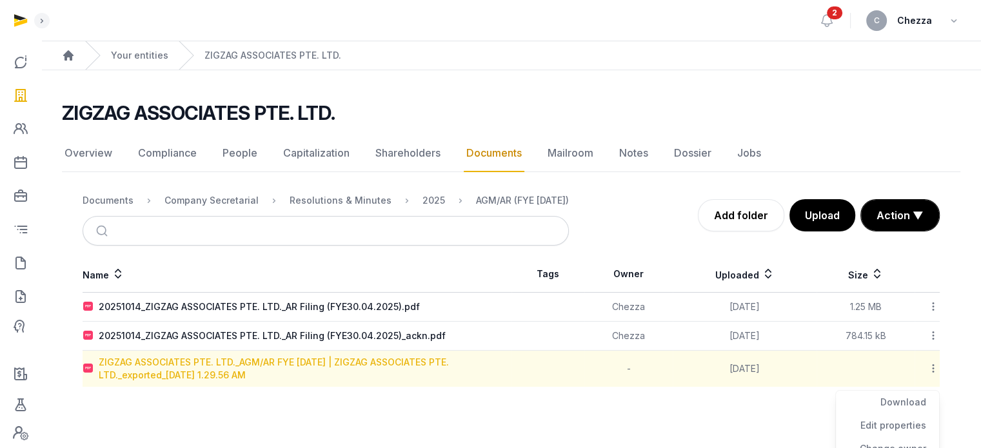
click at [156, 363] on div "ZIGZAG ASSOCIATES PTE. LTD._AGM/AR FYE [DATE] | ZIGZAG ASSOCIATES PTE. LTD._exp…" at bounding box center [305, 369] width 412 height 26
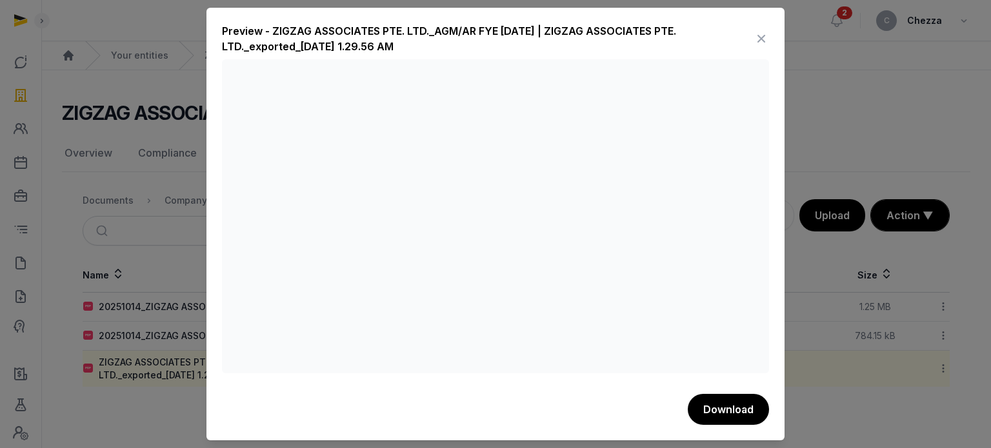
click at [759, 40] on icon at bounding box center [761, 38] width 15 height 21
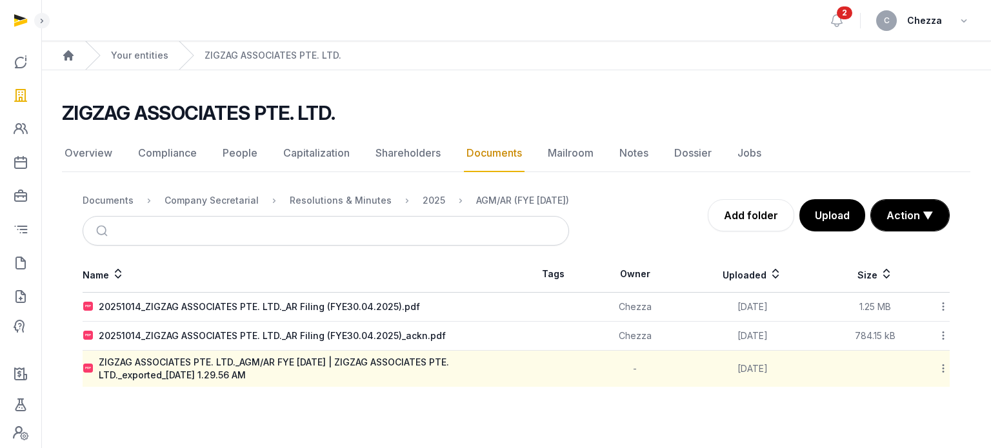
click at [943, 367] on icon at bounding box center [944, 369] width 12 height 14
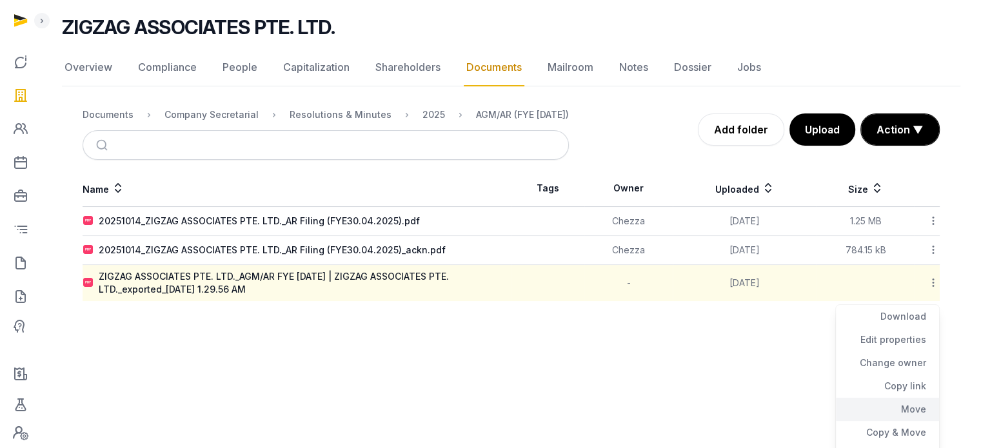
scroll to position [103, 0]
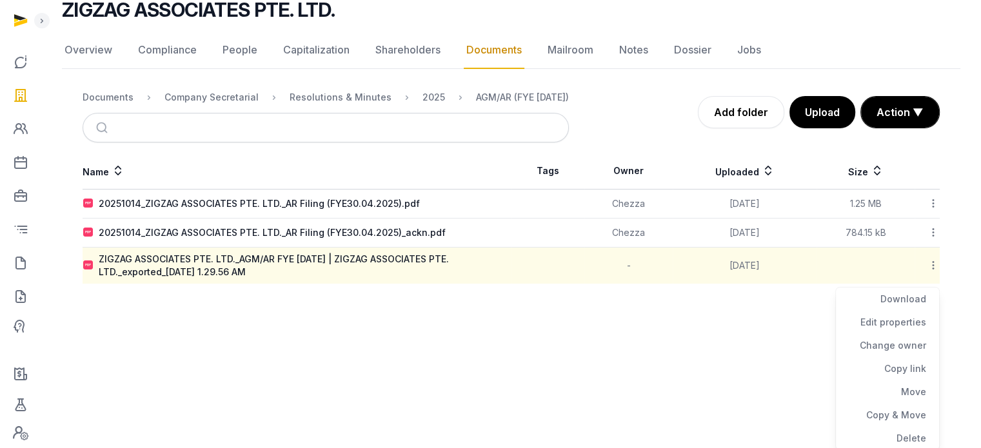
click at [726, 345] on html "Open sidebar 2 C Chezza Home Your entities ZIGZAG ASSOCIATES PTE. LTD. ZIGZAG A…" at bounding box center [490, 121] width 981 height 448
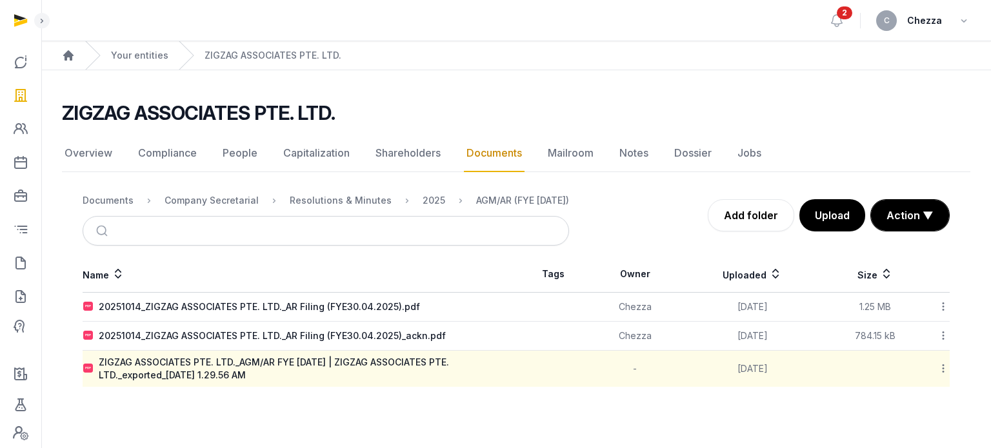
click at [942, 370] on icon at bounding box center [944, 369] width 12 height 14
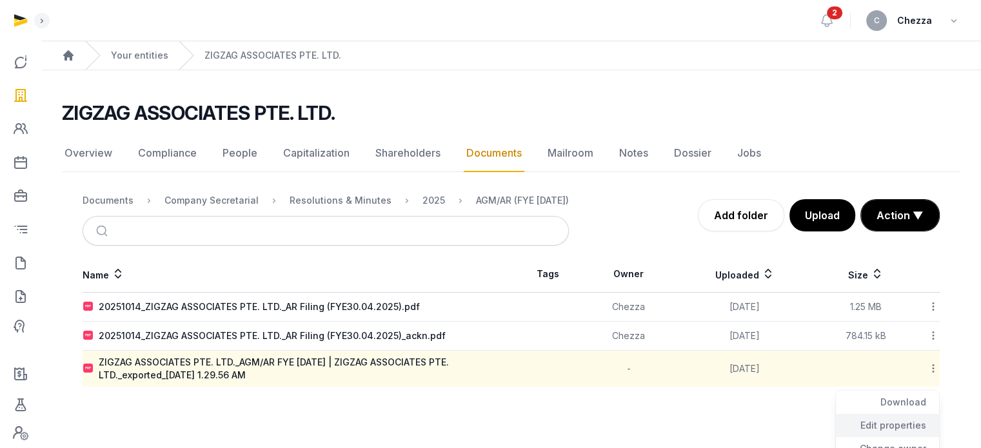
scroll to position [103, 0]
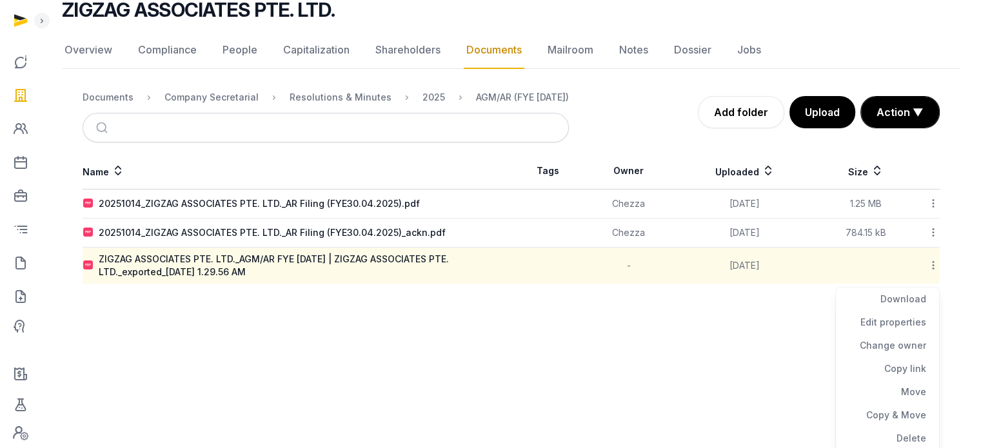
click at [682, 345] on html "Open sidebar 2 C Chezza Home Your entities ZIGZAG ASSOCIATES PTE. LTD. ZIGZAG A…" at bounding box center [490, 121] width 981 height 448
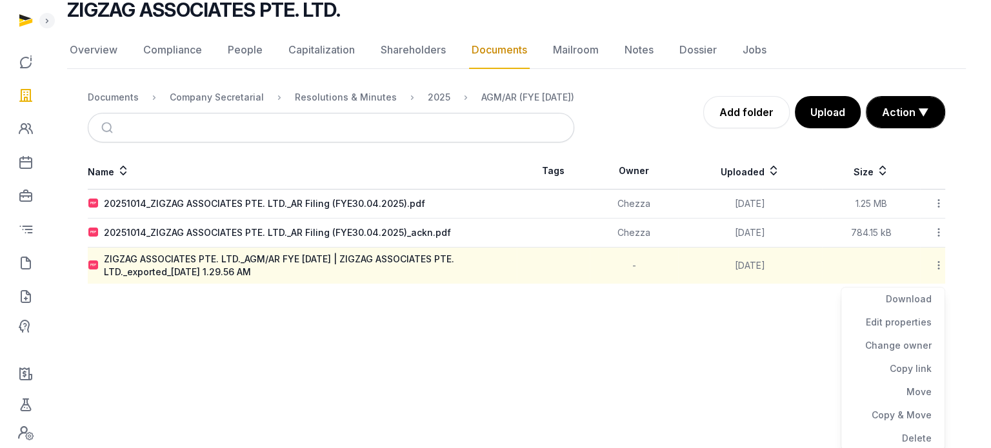
scroll to position [0, 0]
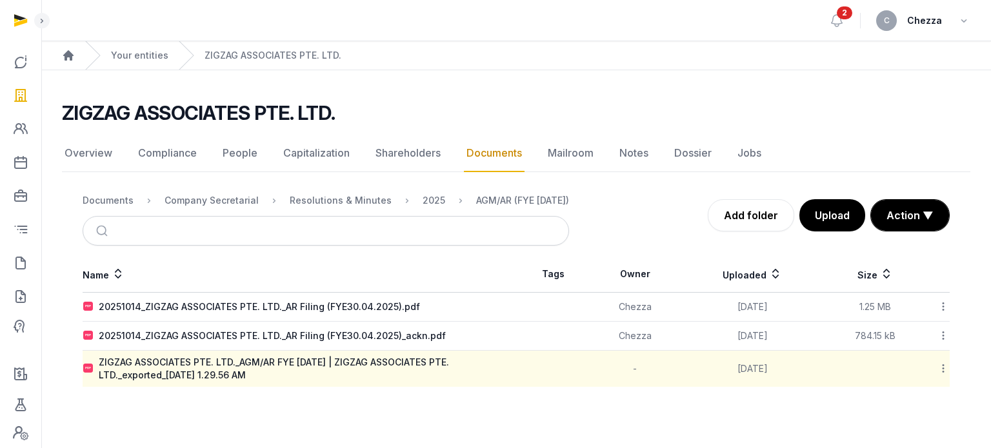
click at [942, 368] on icon at bounding box center [944, 369] width 12 height 14
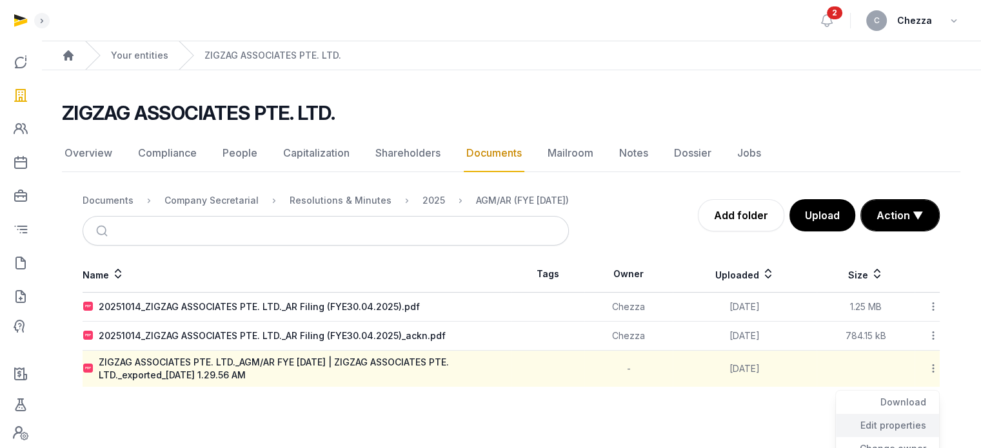
click at [885, 427] on div "Edit properties" at bounding box center [887, 425] width 103 height 23
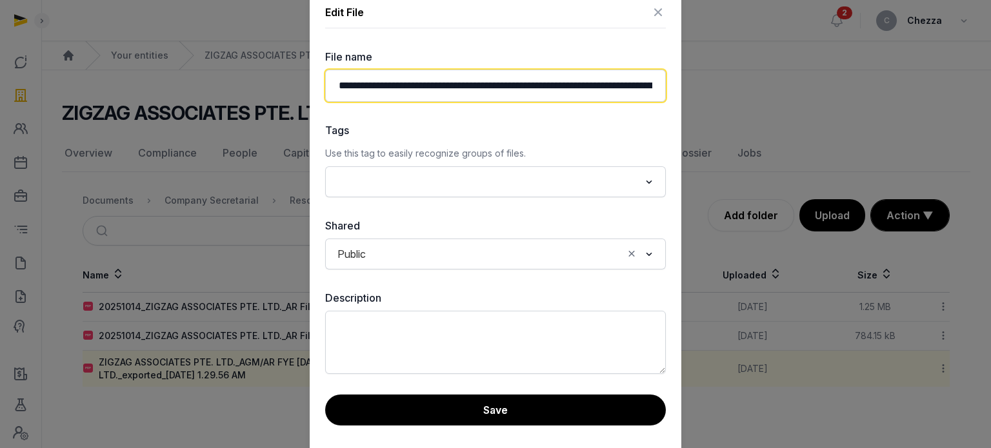
click at [504, 92] on input "**********" at bounding box center [495, 86] width 341 height 32
click at [341, 85] on input "**********" at bounding box center [495, 86] width 341 height 32
drag, startPoint x: 634, startPoint y: 86, endPoint x: 656, endPoint y: 86, distance: 21.3
click at [656, 86] on input "**********" at bounding box center [495, 86] width 341 height 32
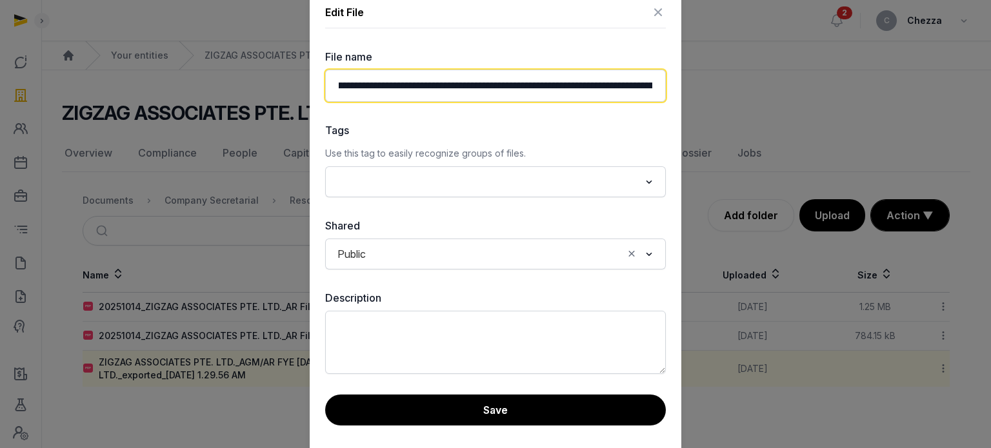
click at [632, 83] on input "**********" at bounding box center [495, 86] width 341 height 32
drag, startPoint x: 583, startPoint y: 83, endPoint x: 687, endPoint y: 85, distance: 104.6
click at [687, 85] on div "**********" at bounding box center [495, 224] width 991 height 448
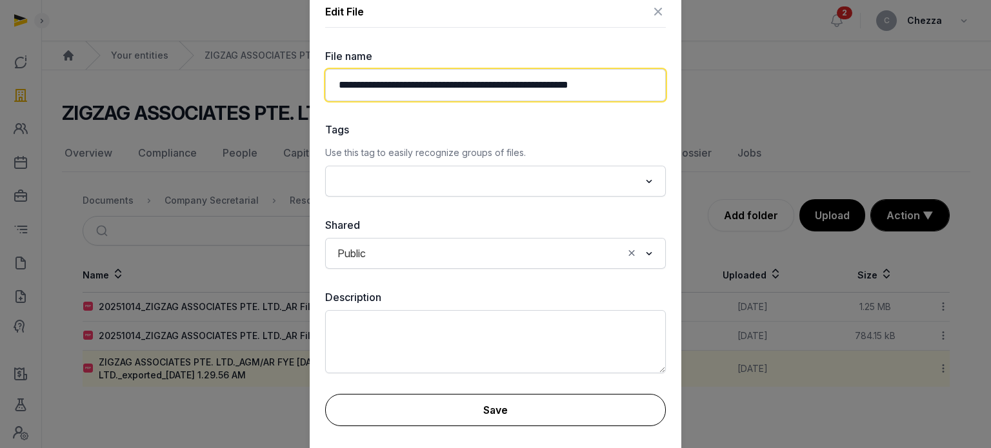
type input "**********"
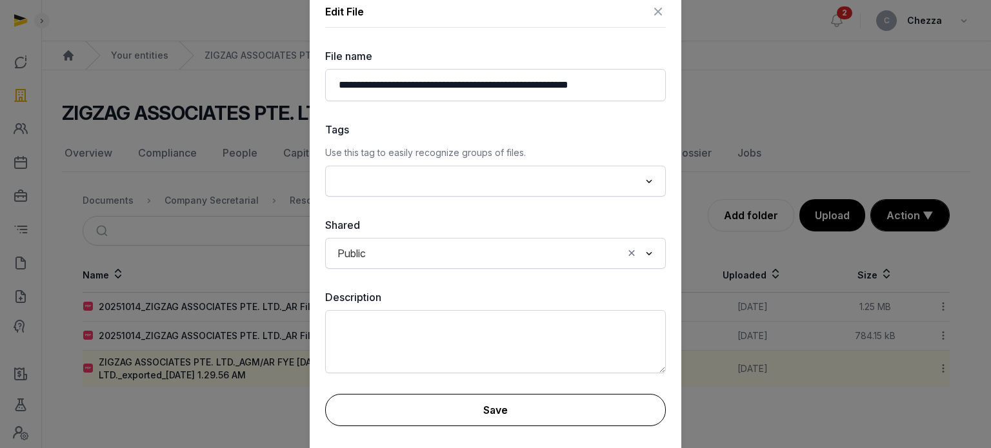
click at [504, 411] on button "Save" at bounding box center [495, 410] width 341 height 32
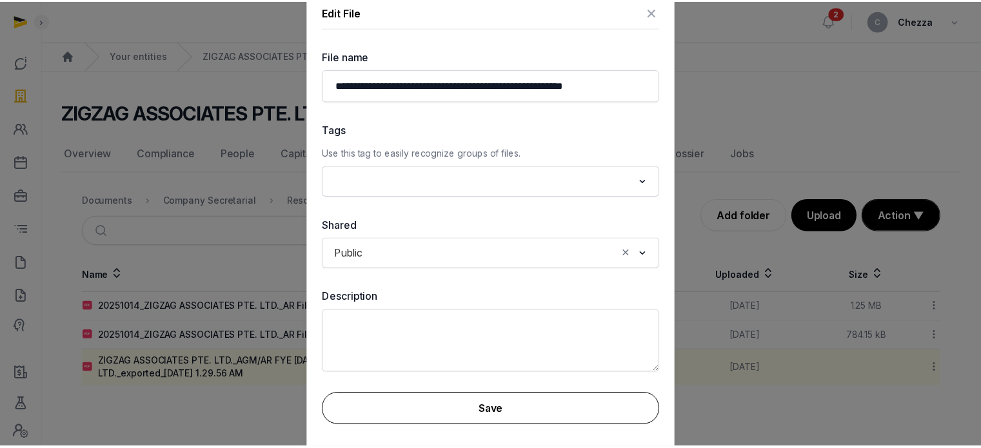
scroll to position [0, 0]
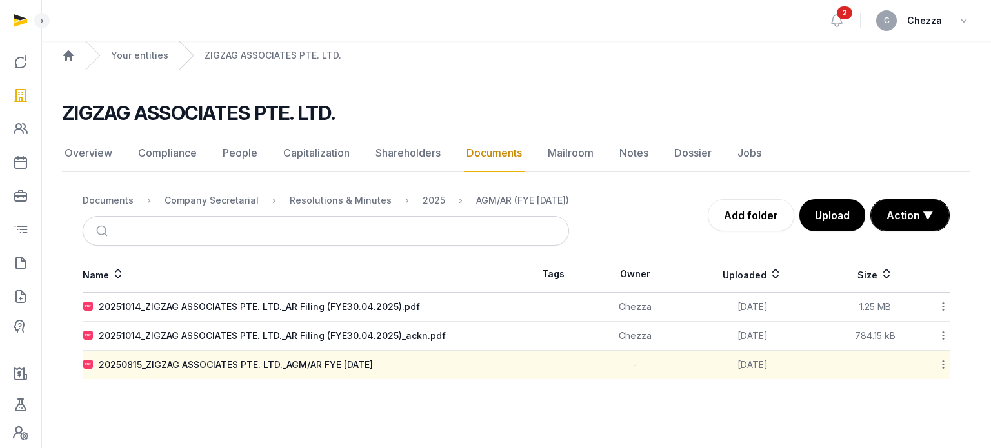
drag, startPoint x: 263, startPoint y: 412, endPoint x: 252, endPoint y: 408, distance: 11.6
click at [264, 412] on main "Open sidebar 2 C Chezza Home Your entities ZIGZAG ASSOCIATES PTE. LTD. ZIGZAG A…" at bounding box center [495, 224] width 991 height 448
click at [125, 199] on div "Documents" at bounding box center [108, 200] width 51 height 13
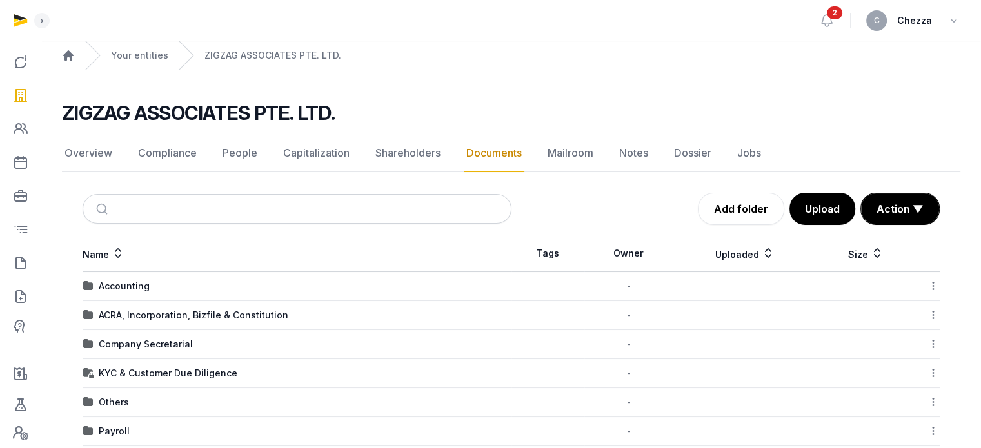
click at [250, 232] on div "Documents Add folder Upload Action ▼ Start select Move Delete Name Tags Owner U…" at bounding box center [511, 392] width 899 height 398
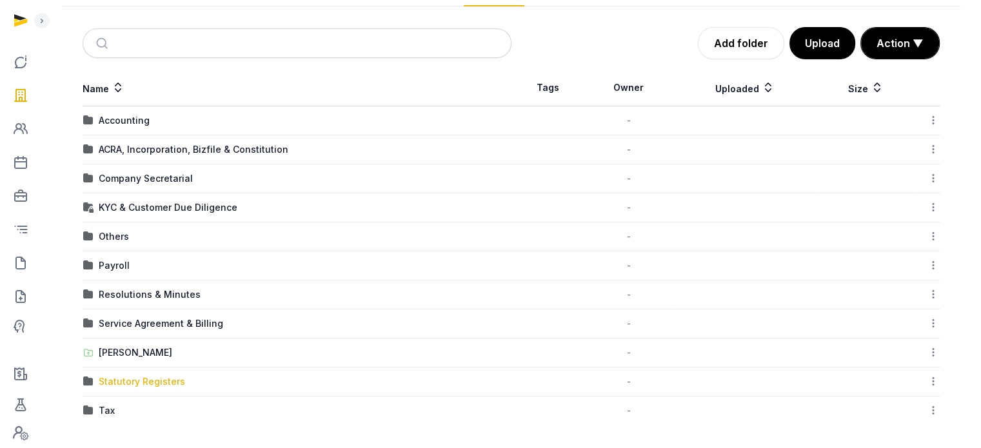
click at [123, 385] on div "Statutory Registers" at bounding box center [142, 382] width 86 height 13
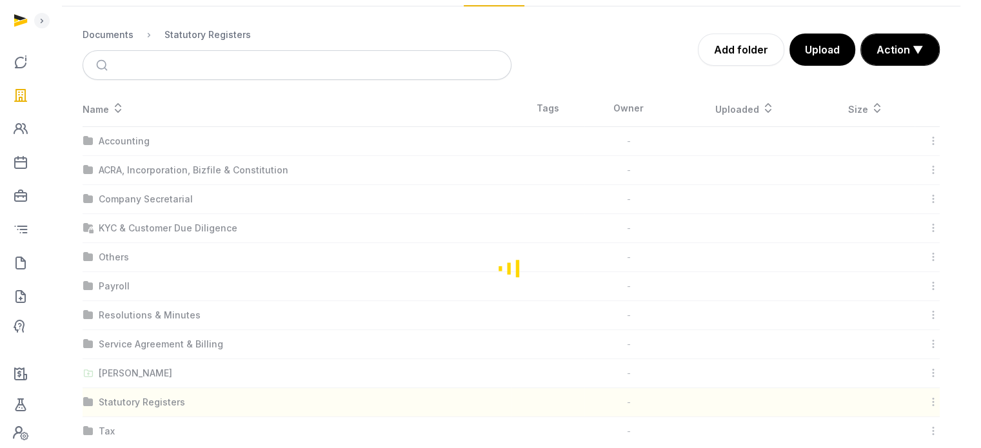
click at [127, 376] on div "Loading" at bounding box center [511, 268] width 899 height 356
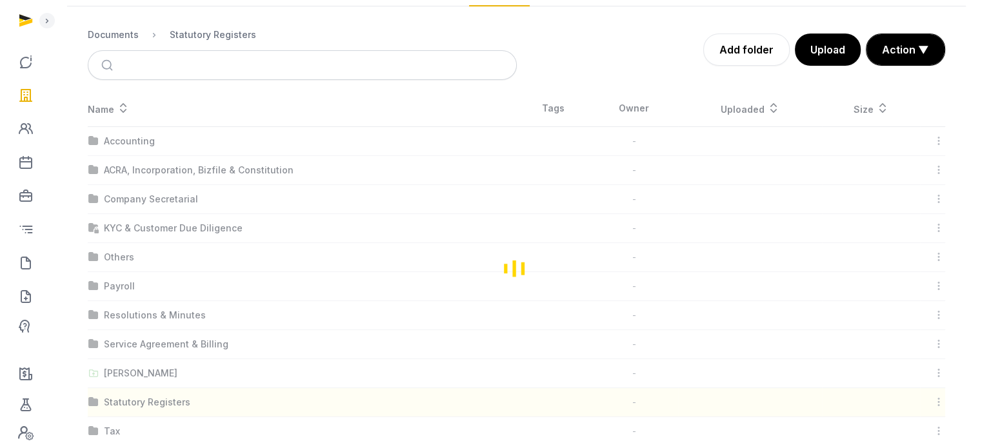
scroll to position [0, 0]
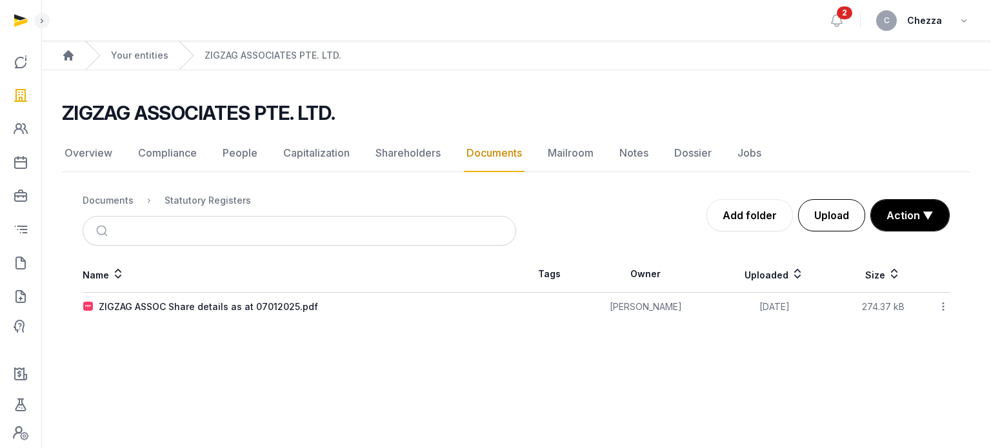
click at [836, 217] on button "Upload" at bounding box center [831, 215] width 67 height 32
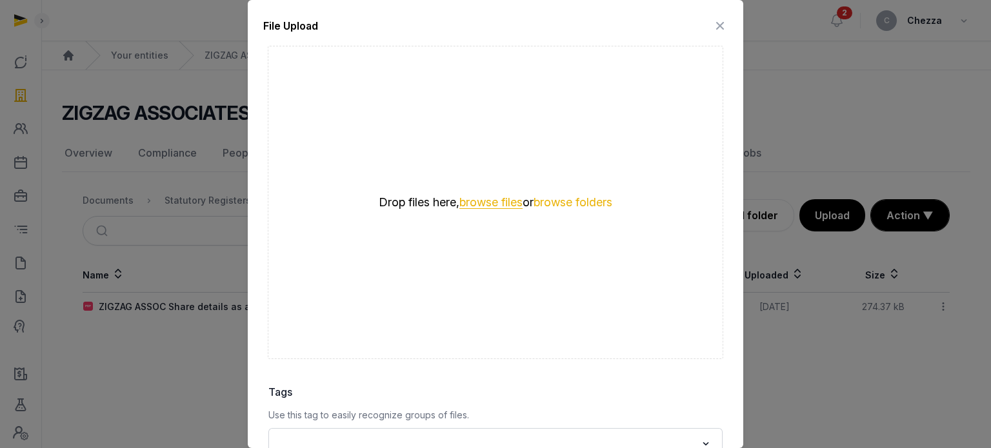
click at [472, 201] on button "browse files" at bounding box center [490, 203] width 63 height 12
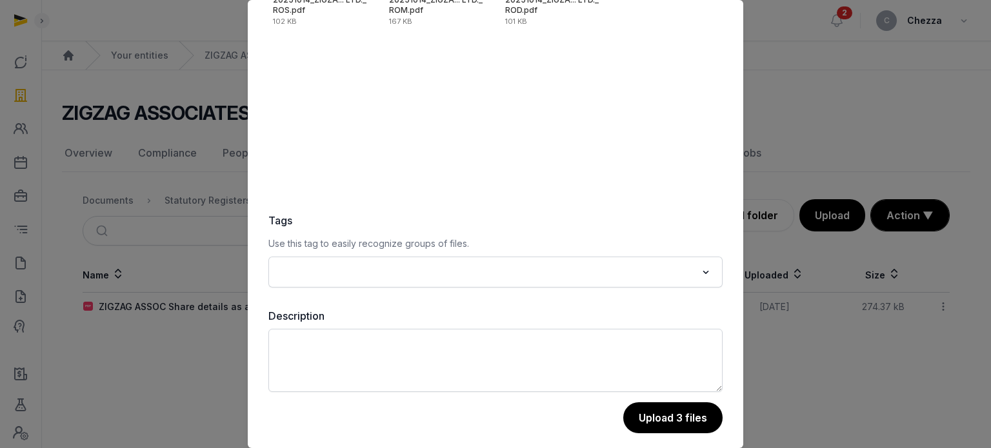
scroll to position [182, 0]
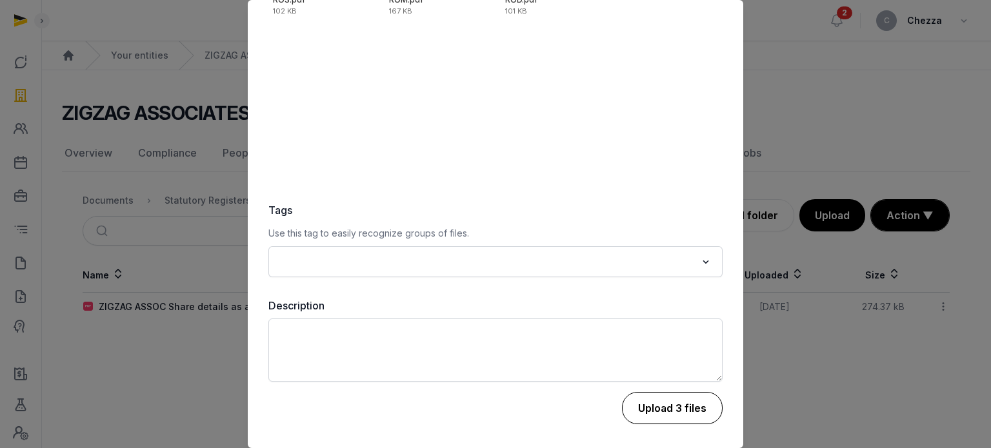
click at [648, 405] on button "Upload 3 files" at bounding box center [672, 408] width 101 height 32
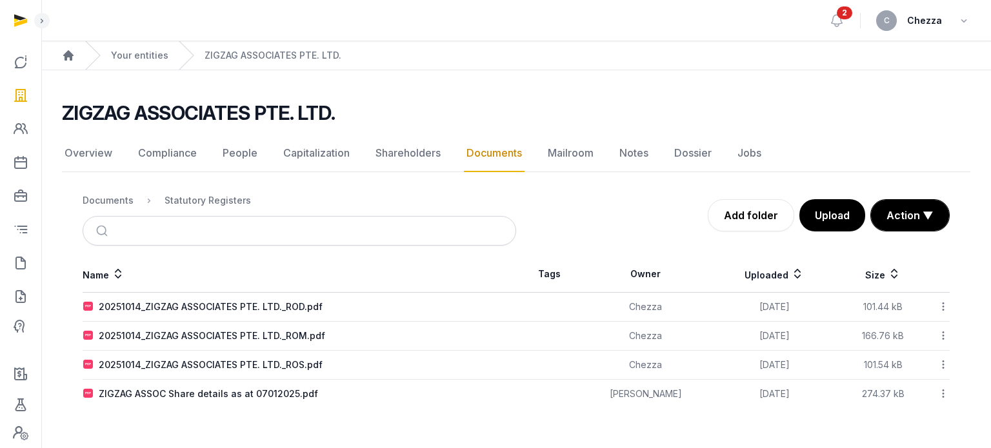
click at [607, 225] on div "Add folder Upload Action ▼ Start select Move Delete" at bounding box center [733, 215] width 434 height 32
click at [101, 201] on div "Documents" at bounding box center [108, 200] width 51 height 13
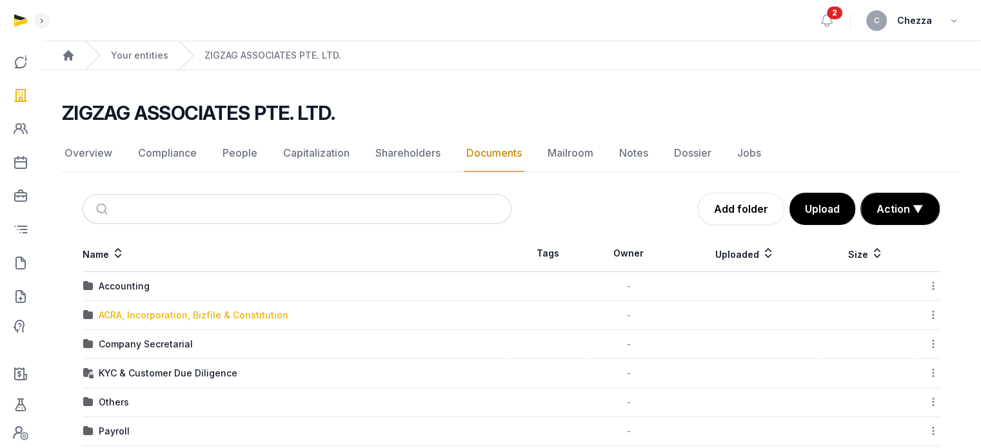
click at [137, 319] on div "ACRA, Incorporation, Bizfile & Constitution" at bounding box center [194, 315] width 190 height 13
